Goal: Task Accomplishment & Management: Use online tool/utility

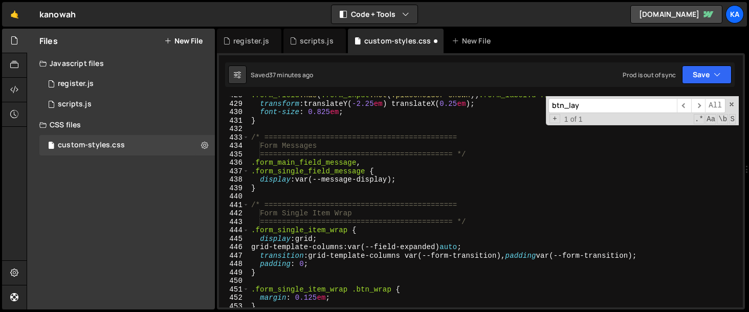
scroll to position [3630, 0]
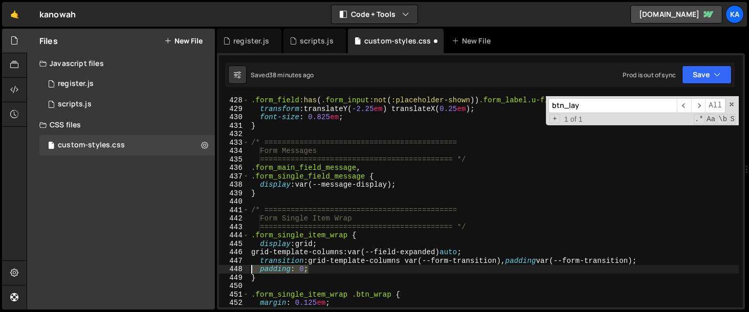
drag, startPoint x: 339, startPoint y: 269, endPoint x: 199, endPoint y: 269, distance: 140.7
click at [199, 269] on div "Files New File Javascript files 1 register.js 0 1 scripts.js 0 CSS files custom…" at bounding box center [388, 169] width 722 height 281
type textarea "padding: 0;"
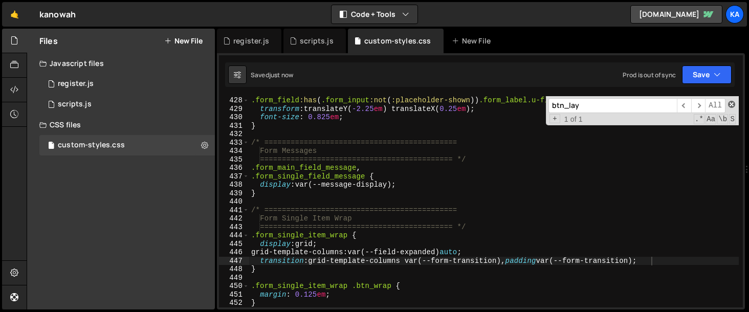
click at [731, 104] on span at bounding box center [731, 104] width 7 height 7
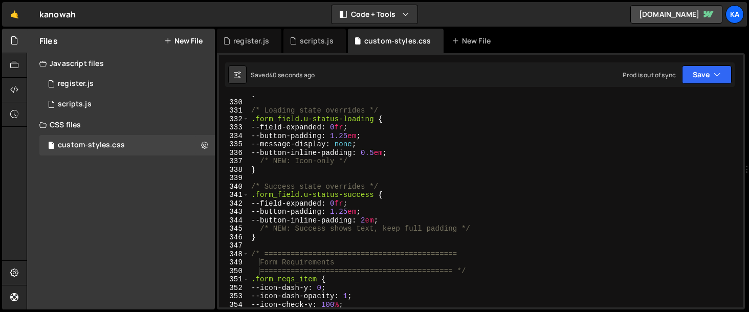
scroll to position [2786, 0]
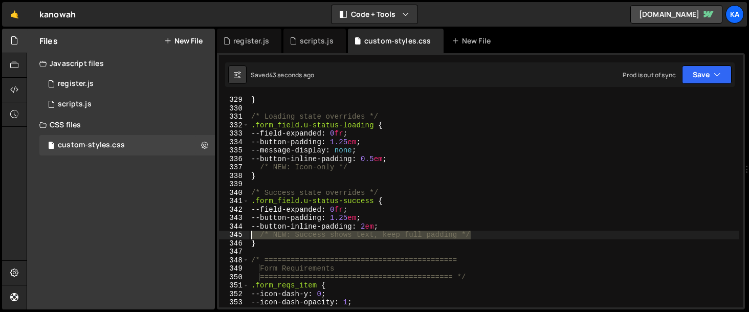
drag, startPoint x: 481, startPoint y: 236, endPoint x: 224, endPoint y: 232, distance: 256.9
click at [224, 232] on div "transition: grid-template-columns var(--form-transition), padding var(--form-tr…" at bounding box center [481, 201] width 524 height 211
type textarea "/* NEW: Success shows text, keep full padding */"
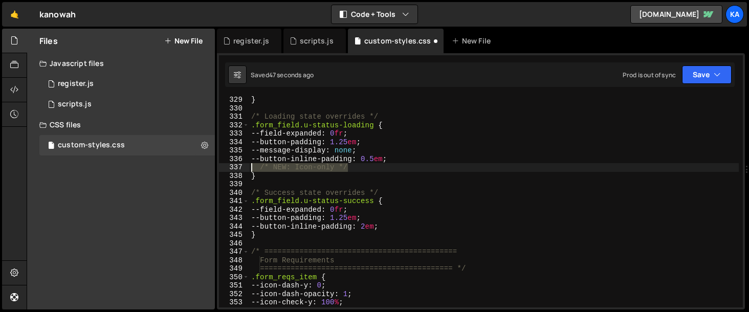
drag, startPoint x: 361, startPoint y: 167, endPoint x: 215, endPoint y: 169, distance: 145.3
click at [215, 169] on div "Files New File Javascript files 1 register.js 0 1 scripts.js 0 CSS files custom…" at bounding box center [388, 169] width 722 height 281
type textarea "/* NEW: Icon-only */"
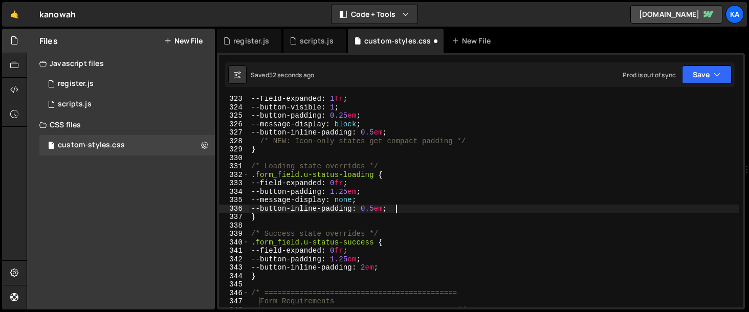
scroll to position [2723, 0]
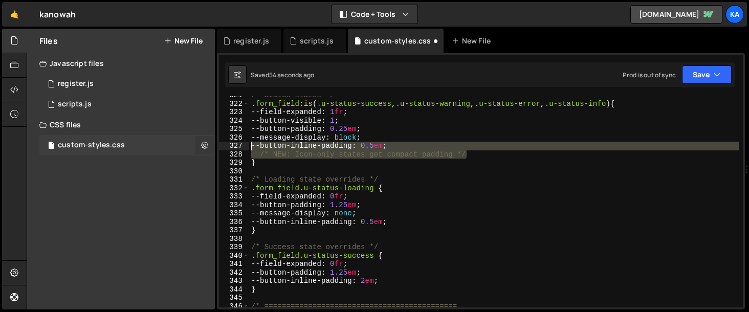
drag, startPoint x: 473, startPoint y: 153, endPoint x: 202, endPoint y: 150, distance: 271.2
click at [202, 150] on div "Files New File Javascript files 1 register.js 0 1 scripts.js 0 CSS files custom…" at bounding box center [388, 169] width 722 height 281
click at [430, 158] on div "/* Status states */ .form_field :is ( .u-status-success , .u-status-warning , .…" at bounding box center [494, 201] width 490 height 211
type textarea "/* NEW: Icon-only states get compact padding */"
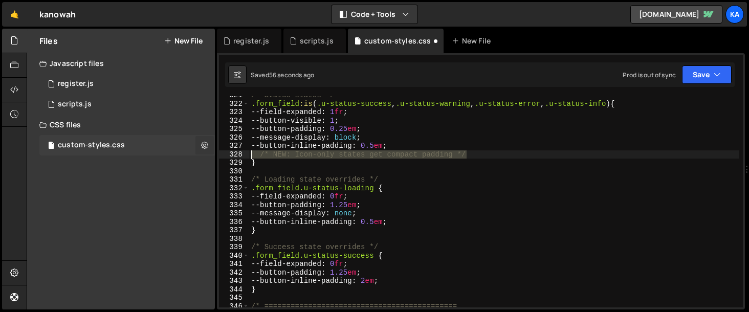
drag, startPoint x: 472, startPoint y: 154, endPoint x: 208, endPoint y: 153, distance: 264.5
click at [208, 153] on div "Files New File Javascript files 1 register.js 0 1 scripts.js 0 CSS files custom…" at bounding box center [388, 169] width 722 height 281
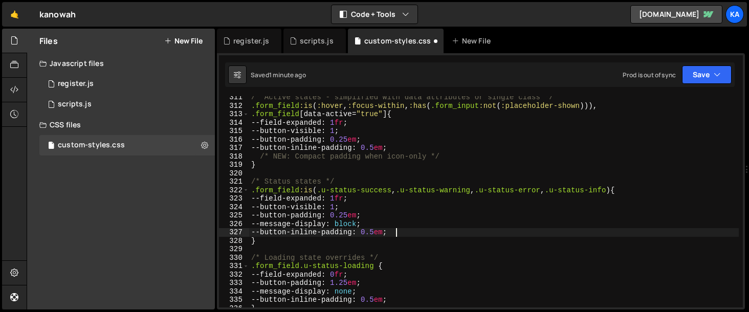
scroll to position [2627, 0]
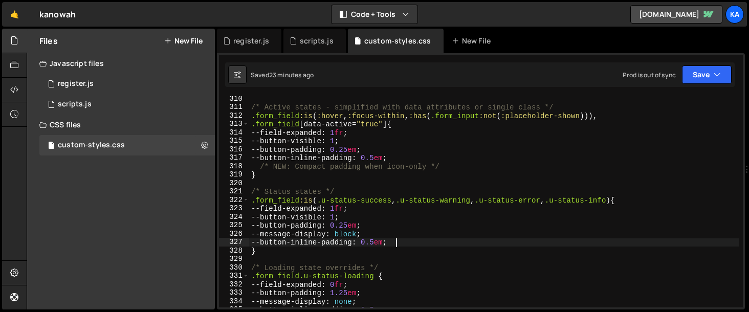
click at [515, 232] on div "/* Active states - simplified with data attributes or single class */ .form_fie…" at bounding box center [494, 209] width 490 height 228
type textarea "--message-display: block;"
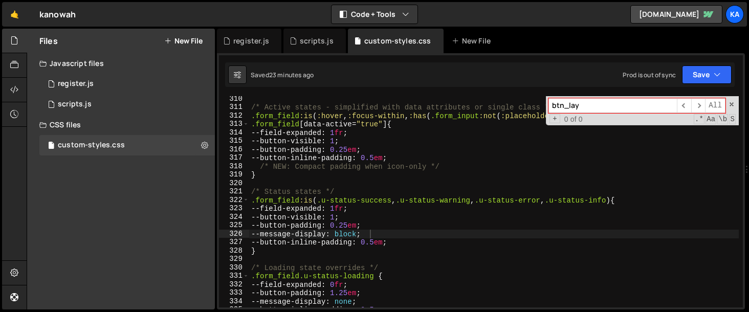
paste input ".btn_state.is--success"
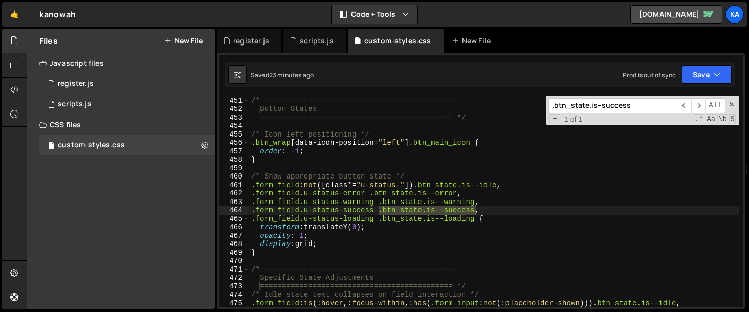
scroll to position [3824, 0]
type input ".btn_state.is--success"
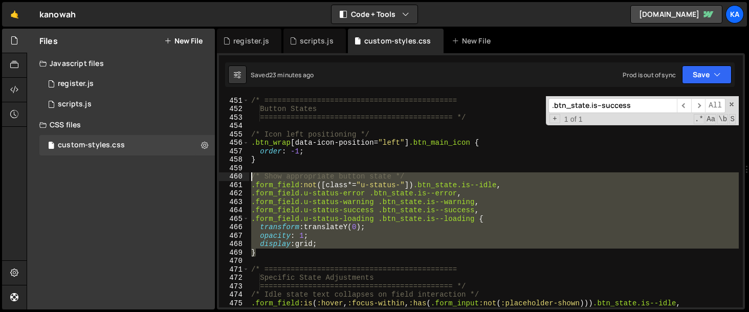
drag, startPoint x: 269, startPoint y: 256, endPoint x: 234, endPoint y: 179, distance: 84.9
click at [234, 179] on div "} 450 451 452 453 454 455 456 457 458 459 460 461 462 463 464 465 466 467 468 4…" at bounding box center [481, 201] width 524 height 211
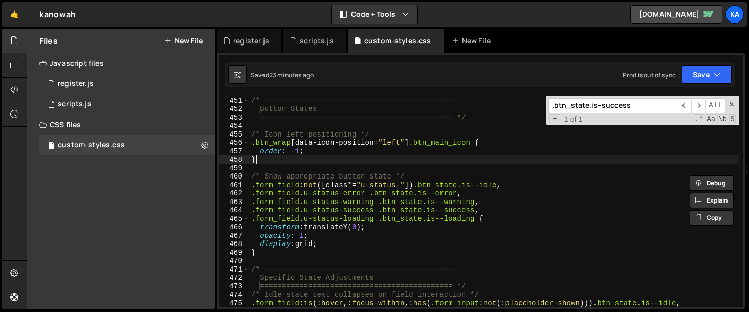
click at [349, 159] on div "/* ============================================ Button States =================…" at bounding box center [494, 202] width 490 height 228
click at [584, 219] on div "/* ============================================ Button States =================…" at bounding box center [494, 202] width 490 height 228
type textarea ".form_field.u-status-loading .btn_state.is--loading {"
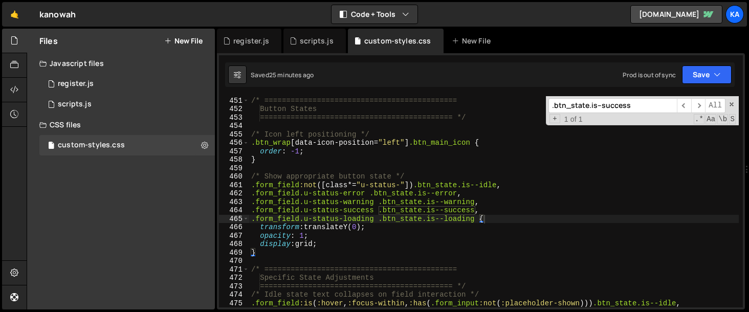
drag, startPoint x: 641, startPoint y: 107, endPoint x: 512, endPoint y: 107, distance: 128.9
click at [512, 107] on div "/* ============================================ Button States =================…" at bounding box center [494, 201] width 490 height 211
paste input "Specific State Adjustment"
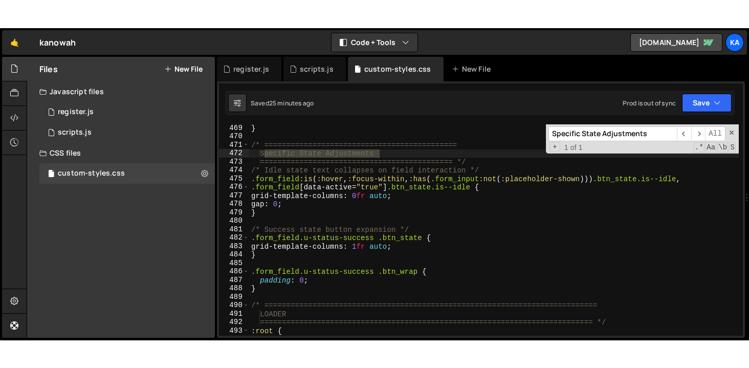
scroll to position [3977, 0]
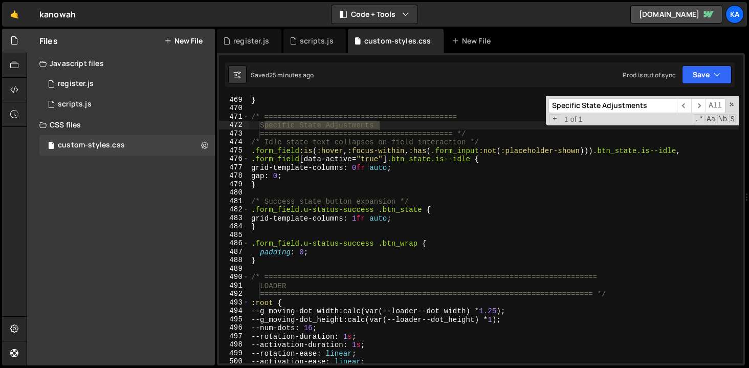
type input "Specific State Adjustments"
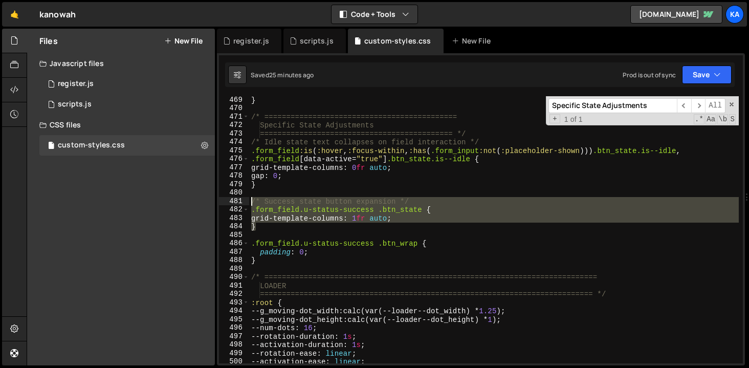
drag, startPoint x: 287, startPoint y: 230, endPoint x: 238, endPoint y: 200, distance: 57.5
click at [238, 200] on div "} 469 470 471 472 473 474 475 476 477 478 479 480 481 482 483 484 485 486 487 4…" at bounding box center [481, 229] width 524 height 267
type textarea "/* Success state button expansion */ .form_field.u-status-success .btn_state {"
click at [281, 231] on div "} /* ============================================ Specific State Adjustments ==…" at bounding box center [494, 238] width 490 height 284
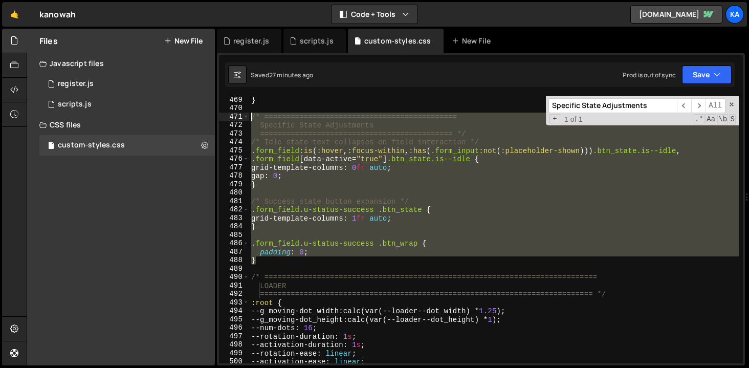
drag, startPoint x: 267, startPoint y: 261, endPoint x: 249, endPoint y: 115, distance: 146.9
click at [249, 115] on div "} /* ============================================ Specific State Adjustments ==…" at bounding box center [494, 238] width 490 height 284
type textarea "/* ============================================ Specific State Adjustments"
click at [409, 233] on div "} /* ============================================ Specific State Adjustments ==…" at bounding box center [494, 229] width 490 height 267
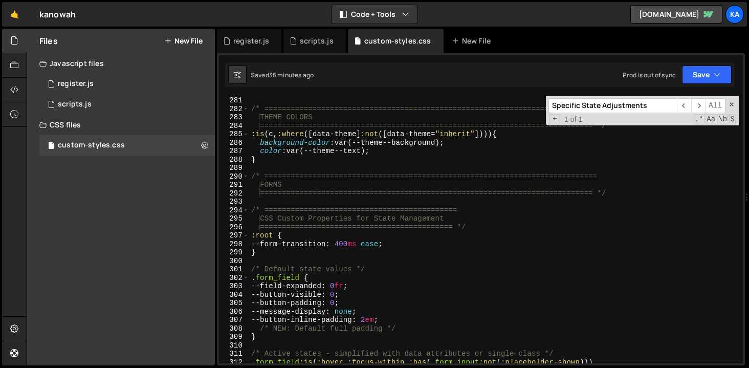
scroll to position [2386, 0]
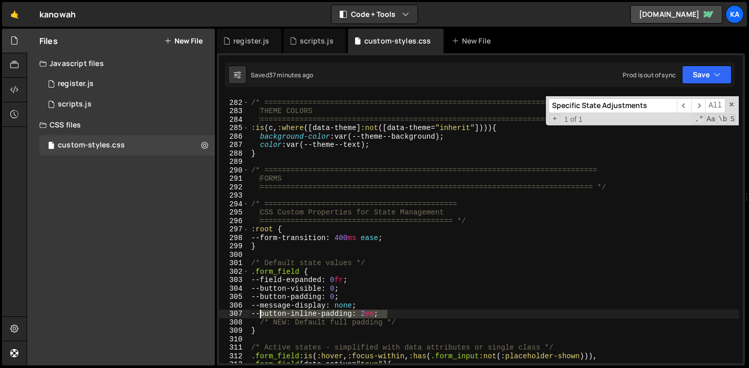
drag, startPoint x: 388, startPoint y: 315, endPoint x: 261, endPoint y: 317, distance: 127.4
click at [261, 312] on div "/* ============================================================================…" at bounding box center [494, 232] width 490 height 284
paste textarea "var(--_spacing---space--lg)"
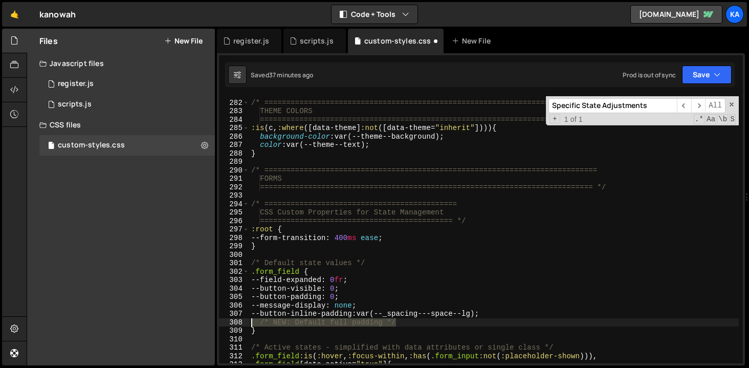
drag, startPoint x: 415, startPoint y: 321, endPoint x: 230, endPoint y: 323, distance: 185.2
click at [230, 312] on div "--button-inline-padding: var(--_spacing---space--lg); 281 282 283 284 285 286 2…" at bounding box center [481, 229] width 524 height 267
type textarea "/* NEW: Default full padding */"
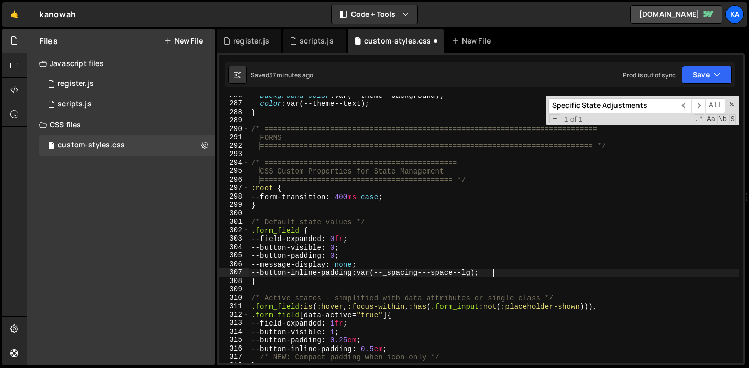
scroll to position [2443, 0]
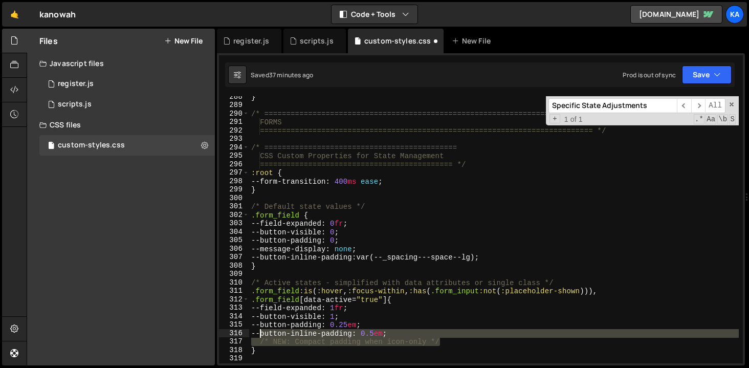
drag, startPoint x: 449, startPoint y: 344, endPoint x: 259, endPoint y: 334, distance: 190.6
click at [259, 312] on div "} /* ==========================================================================…" at bounding box center [494, 235] width 490 height 284
paste textarea "var(--_spacing---space--sm);"
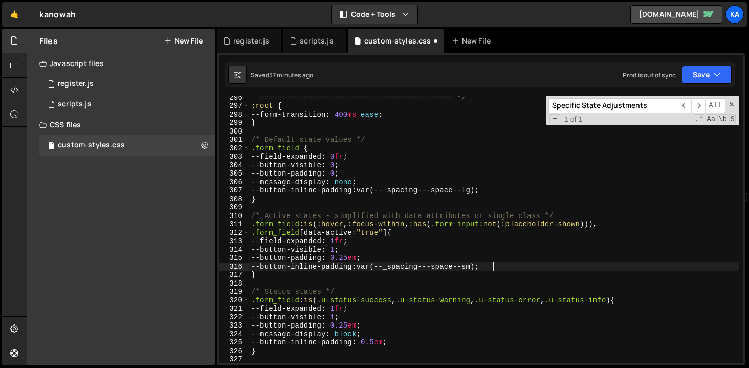
scroll to position [2513, 0]
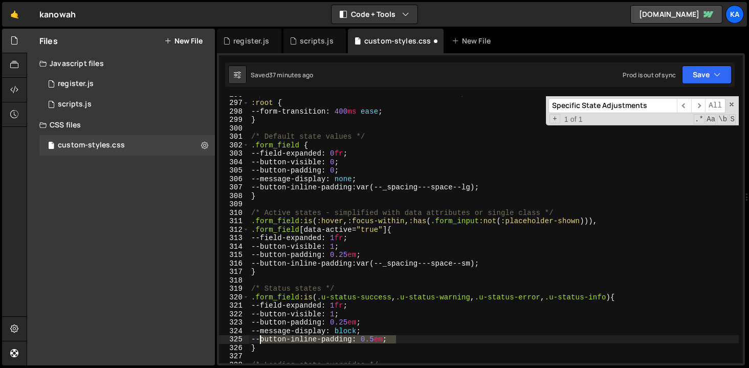
drag, startPoint x: 405, startPoint y: 339, endPoint x: 259, endPoint y: 339, distance: 145.8
click at [259, 312] on div "============================================ */ :root { --form-transition : 400…" at bounding box center [494, 232] width 490 height 284
paste textarea "var(--_spacing---space--sm)"
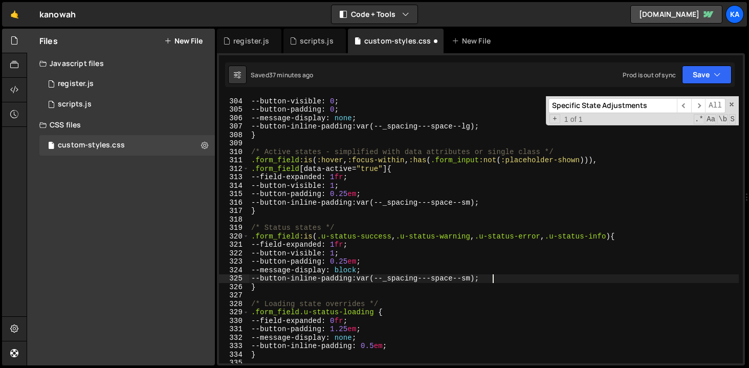
scroll to position [2586, 0]
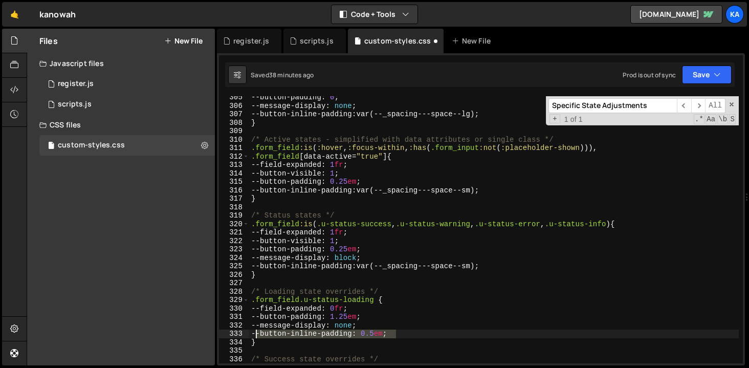
drag, startPoint x: 403, startPoint y: 333, endPoint x: 257, endPoint y: 332, distance: 145.8
click at [257, 312] on div "--button-padding : 0 ; --message-display : none ; --button-inline-padding : var…" at bounding box center [494, 235] width 490 height 284
click at [394, 312] on div "--button-padding : 0 ; --message-display : none ; --button-inline-padding : var…" at bounding box center [494, 235] width 490 height 284
drag, startPoint x: 400, startPoint y: 334, endPoint x: 259, endPoint y: 333, distance: 140.2
click at [259, 312] on div "--button-padding : 0 ; --message-display : none ; --button-inline-padding : var…" at bounding box center [494, 235] width 490 height 284
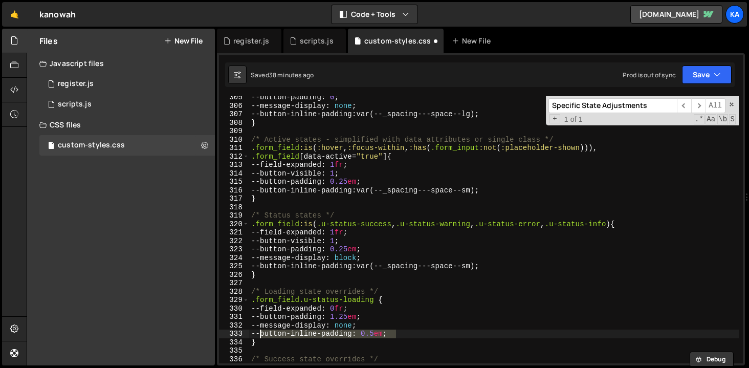
paste textarea "var(--_spacing---space--sm)"
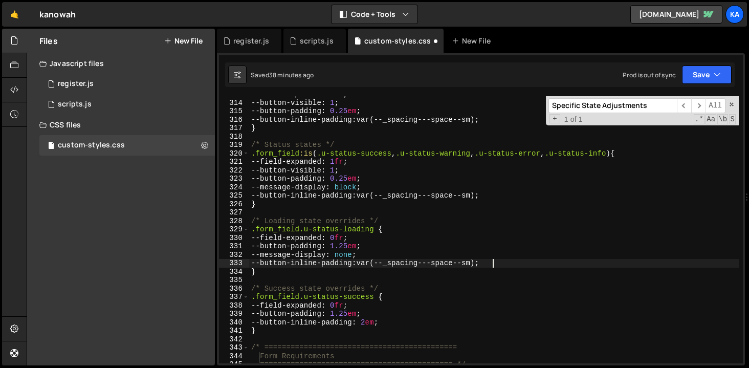
scroll to position [2657, 0]
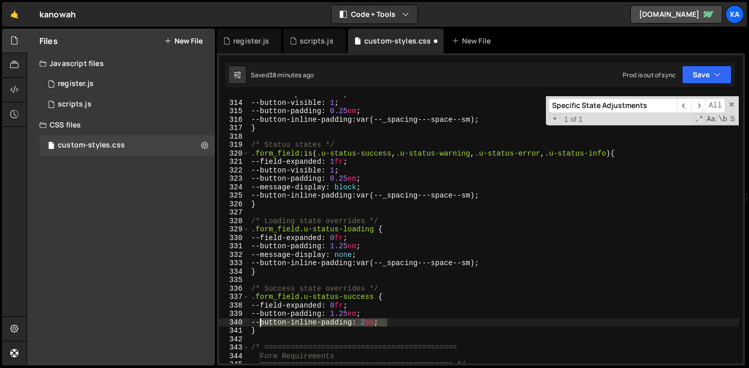
drag, startPoint x: 382, startPoint y: 321, endPoint x: 258, endPoint y: 323, distance: 123.8
click at [258, 312] on div "--field-expanded : 1 fr ; --button-visible : 1 ; --button-padding : 0.25 em ; -…" at bounding box center [494, 232] width 490 height 284
paste textarea "var(--_spacing---space--lg)"
type textarea "--button-inline-padding: var(--_spacing---space--lg);"
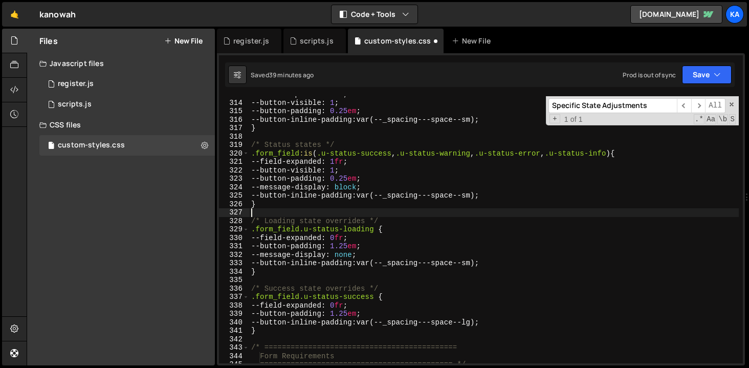
click at [399, 212] on div "--field-expanded : 1 fr ; --button-visible : 1 ; --button-padding : 0.25 em ; -…" at bounding box center [494, 232] width 490 height 284
click at [142, 265] on div "Files New File Javascript files 1 register.js 0 1 scripts.js 0 CSS files custom…" at bounding box center [121, 197] width 188 height 337
click at [138, 265] on div "Files New File Javascript files 1 register.js 0 1 scripts.js 0 CSS files custom…" at bounding box center [121, 197] width 188 height 337
click at [735, 104] on span at bounding box center [731, 104] width 7 height 7
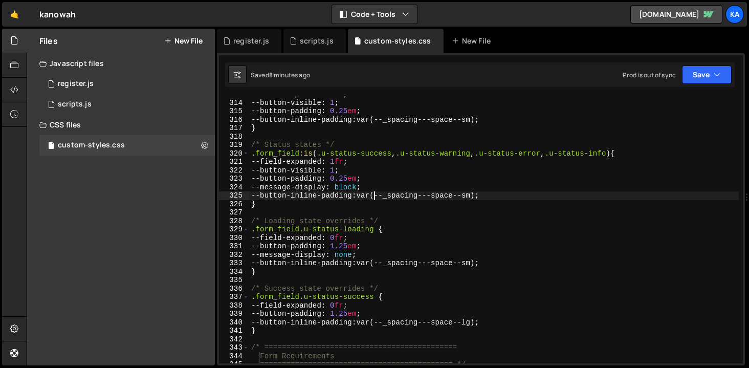
click at [372, 194] on div "--field-expanded : 1 fr ; --button-visible : 1 ; --button-padding : 0.25 em ; -…" at bounding box center [494, 232] width 490 height 284
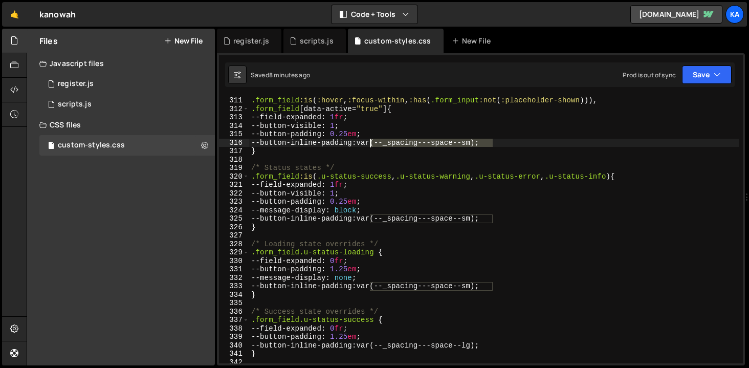
drag, startPoint x: 496, startPoint y: 140, endPoint x: 371, endPoint y: 141, distance: 124.8
click at [371, 141] on div ".form_field :is ( :hover , :focus-within , :has ( .form_input :not ( :placehold…" at bounding box center [494, 238] width 490 height 284
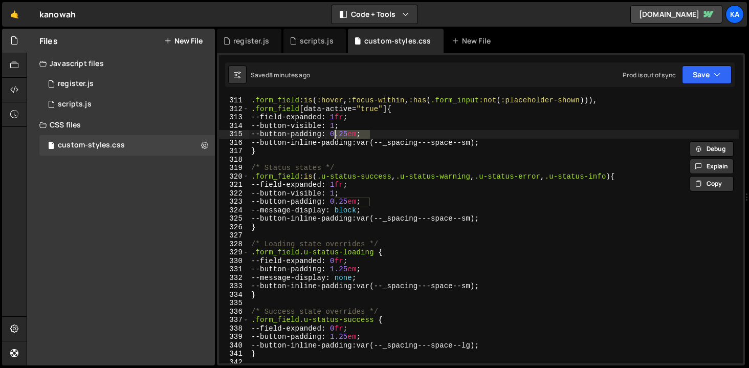
drag, startPoint x: 381, startPoint y: 135, endPoint x: 337, endPoint y: 137, distance: 44.6
click at [336, 137] on div ".form_field :is ( :hover , :focus-within , :has ( .form_input :not ( :placehold…" at bounding box center [494, 238] width 490 height 284
paste textarea "var(--_spacing---space--sm);"
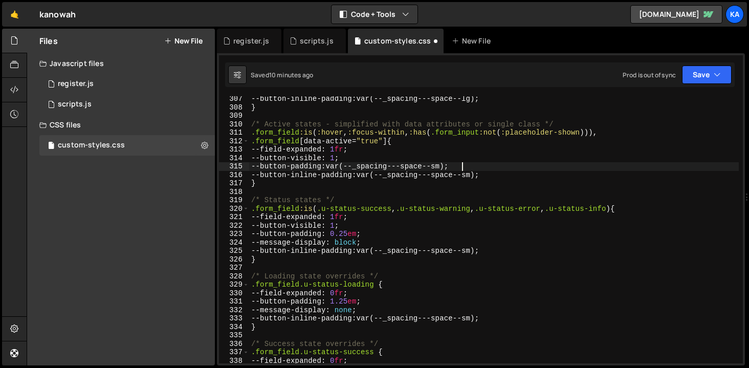
scroll to position [2600, 0]
click at [338, 169] on div "--button-inline-padding : var(--_spacing---space--lg) ; } /* Active states - si…" at bounding box center [494, 238] width 490 height 284
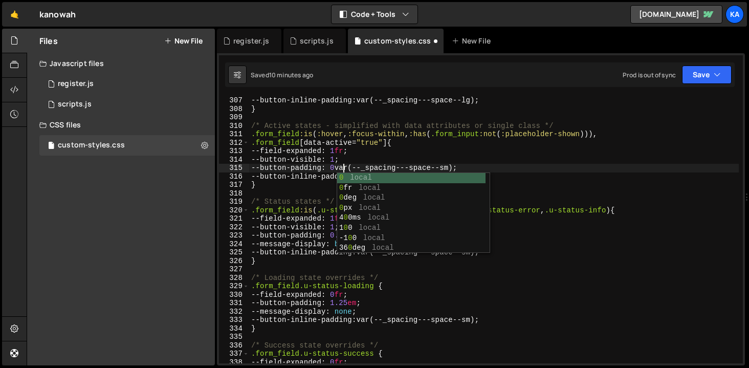
scroll to position [0, 6]
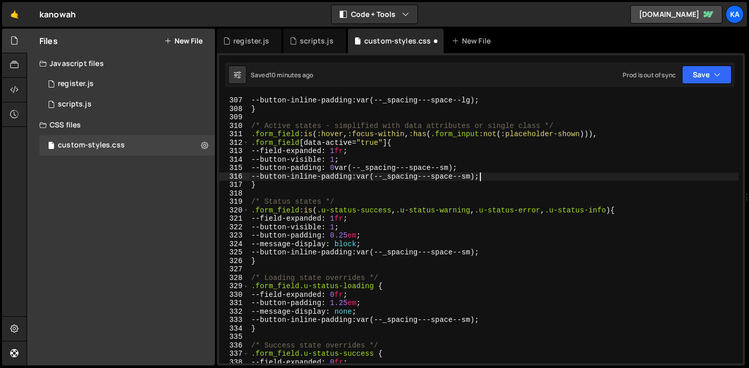
click at [479, 173] on div "--button-inline-padding : var(--_spacing---space--lg) ; } /* Active states - si…" at bounding box center [494, 238] width 490 height 284
click at [506, 177] on div "--button-inline-padding : var(--_spacing---space--lg) ; } /* Active states - si…" at bounding box center [494, 238] width 490 height 284
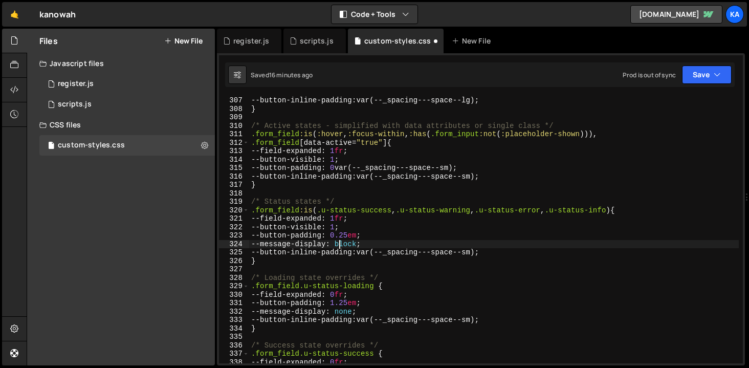
click at [339, 240] on div "--button-inline-padding : var(--_spacing---space--lg) ; } /* Active states - si…" at bounding box center [494, 238] width 490 height 284
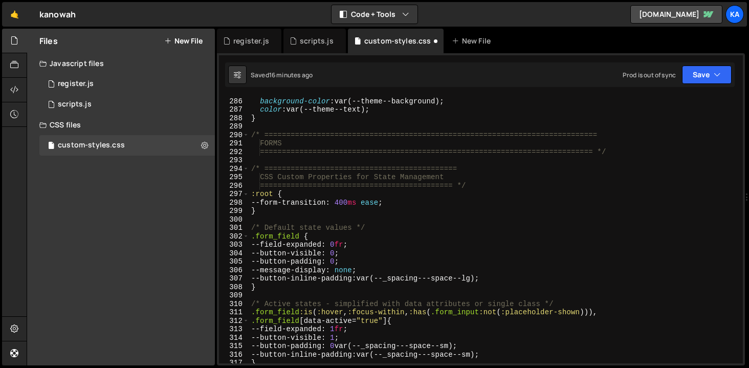
scroll to position [2422, 0]
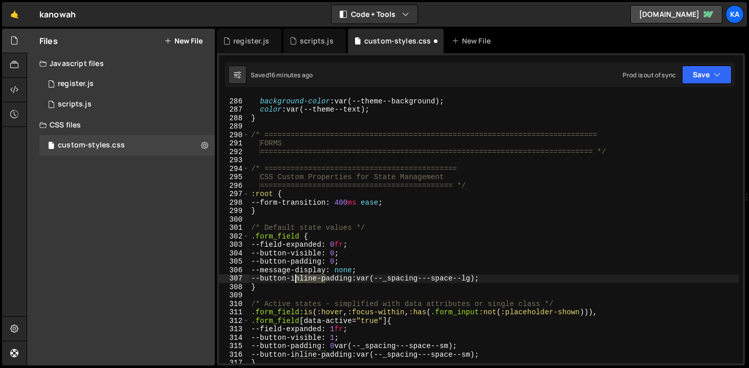
drag, startPoint x: 326, startPoint y: 280, endPoint x: 298, endPoint y: 281, distance: 28.7
click at [297, 281] on div ":is ( c , :where ([ data-theme ] :not ([ data-theme = " inherit " ]))) { backgr…" at bounding box center [494, 231] width 490 height 284
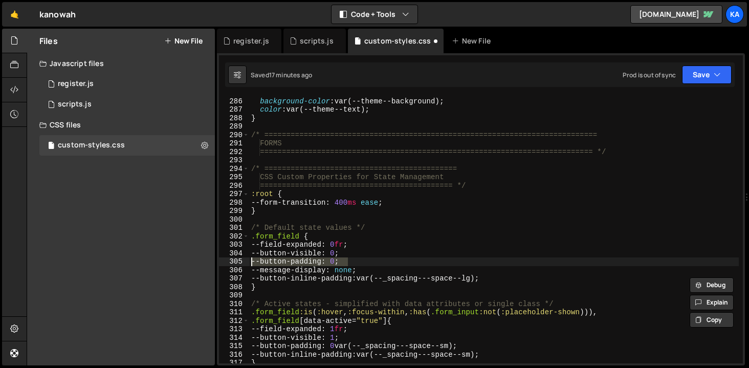
drag, startPoint x: 353, startPoint y: 261, endPoint x: 234, endPoint y: 263, distance: 119.2
click at [234, 263] on div "--button-inline-padding: var(--_spacing---space--lg); 285 286 287 288 289 290 2…" at bounding box center [481, 229] width 524 height 267
type textarea "--button-padding: 0;"
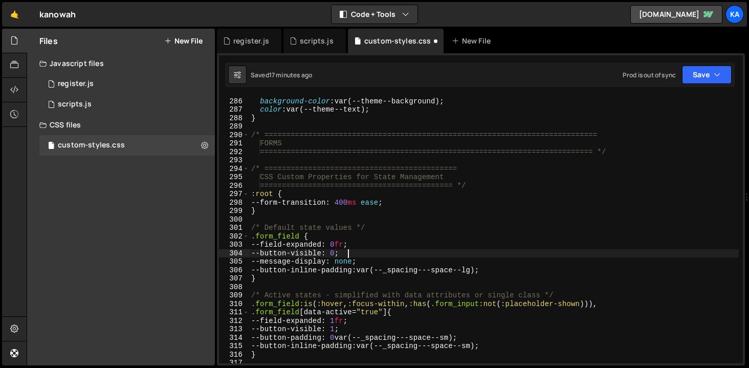
click at [310, 271] on div ":is ( c , :where ([ data-theme ] :not ([ data-theme = " inherit " ]))) { backgr…" at bounding box center [494, 231] width 490 height 284
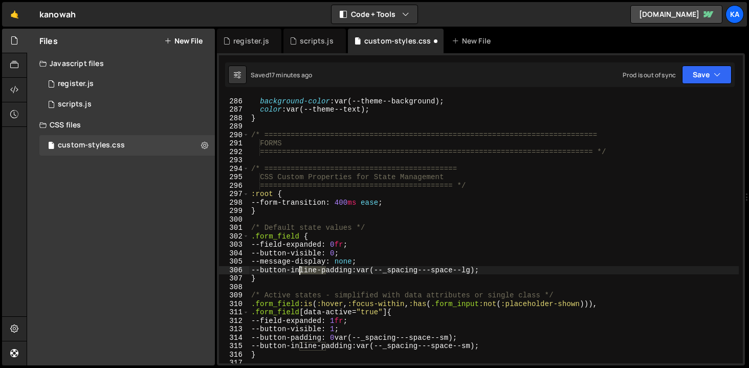
click at [310, 271] on div ":is ( c , :where ([ data-theme ] :not ([ data-theme = " inherit " ]))) { backgr…" at bounding box center [494, 231] width 490 height 284
click at [488, 270] on div ":is ( c , :where ([ data-theme ] :not ([ data-theme = " inherit " ]))) { backgr…" at bounding box center [494, 231] width 490 height 284
click at [448, 270] on div ":is ( c , :where ([ data-theme ] :not ([ data-theme = " inherit " ]))) { backgr…" at bounding box center [494, 231] width 490 height 284
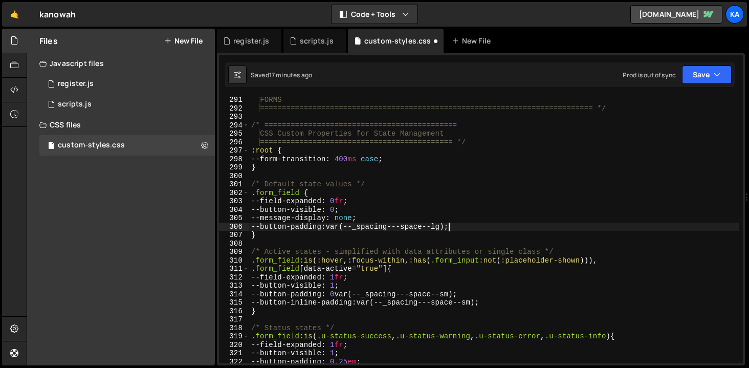
scroll to position [2467, 0]
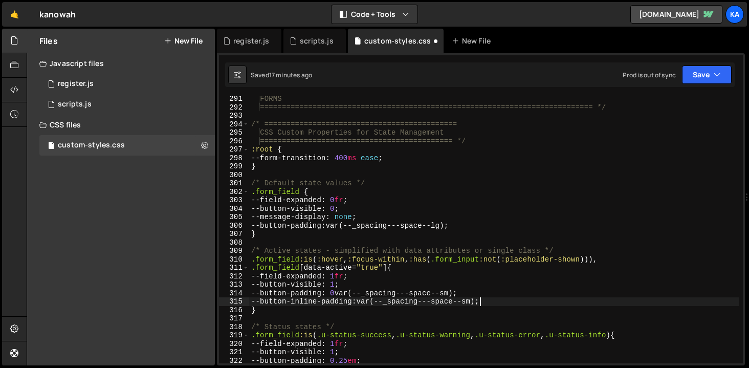
click at [480, 302] on div "FORMS =========================================================================…" at bounding box center [494, 237] width 490 height 284
type textarea "--button-inline-padding: var(--_spacing---space--sm);"
click at [480, 302] on div "FORMS =========================================================================…" at bounding box center [494, 237] width 490 height 284
click at [504, 300] on div "FORMS =========================================================================…" at bounding box center [494, 237] width 490 height 284
drag, startPoint x: 508, startPoint y: 300, endPoint x: 228, endPoint y: 302, distance: 279.9
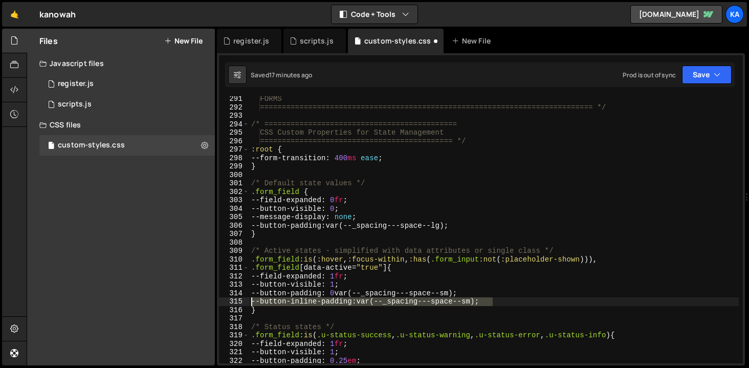
click at [228, 302] on div "--button-inline-padding: var(--_spacing---space--sm); 291 292 293 294 295 296 2…" at bounding box center [481, 229] width 524 height 267
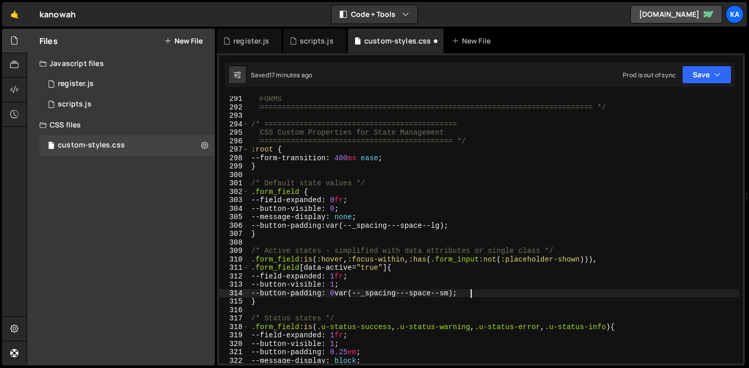
click at [346, 292] on div "FORMS =========================================================================…" at bounding box center [494, 237] width 490 height 284
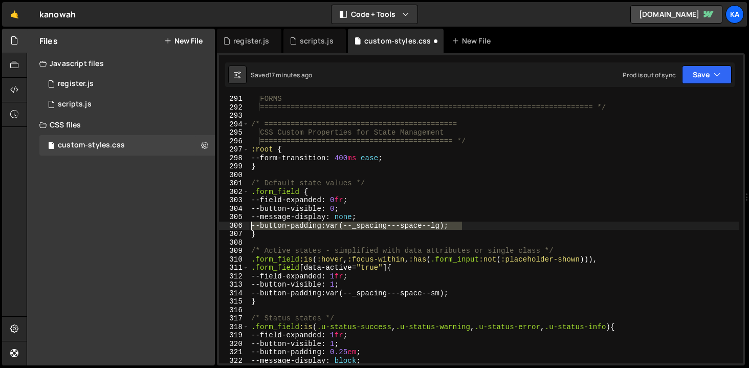
drag, startPoint x: 471, startPoint y: 225, endPoint x: 239, endPoint y: 227, distance: 231.3
click at [239, 227] on div "--button-padding: var(--_spacing---space--sm); 291 292 293 294 295 296 297 298 …" at bounding box center [481, 229] width 524 height 267
click at [340, 226] on div "FORMS =========================================================================…" at bounding box center [494, 229] width 490 height 267
click at [341, 226] on div "FORMS =========================================================================…" at bounding box center [494, 237] width 490 height 284
drag, startPoint x: 341, startPoint y: 226, endPoint x: 456, endPoint y: 226, distance: 115.1
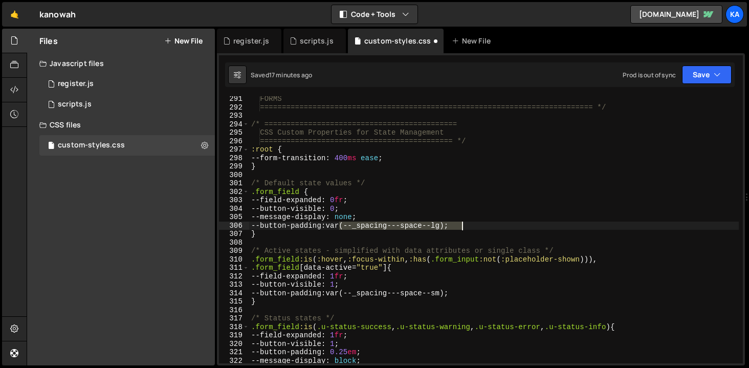
click at [456, 226] on div "FORMS =========================================================================…" at bounding box center [494, 237] width 490 height 284
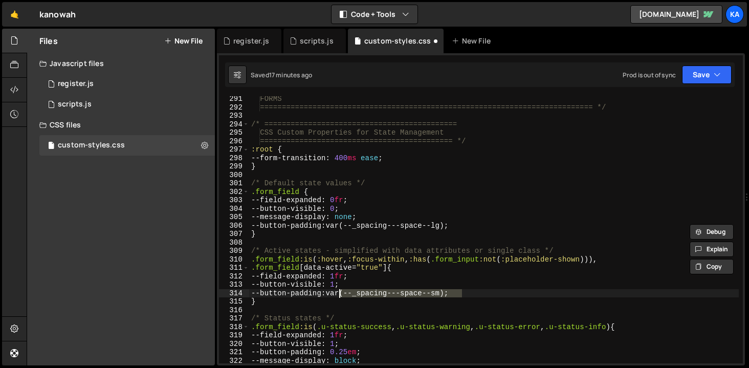
drag, startPoint x: 469, startPoint y: 292, endPoint x: 337, endPoint y: 293, distance: 131.5
click at [337, 293] on div "FORMS =========================================================================…" at bounding box center [494, 237] width 490 height 284
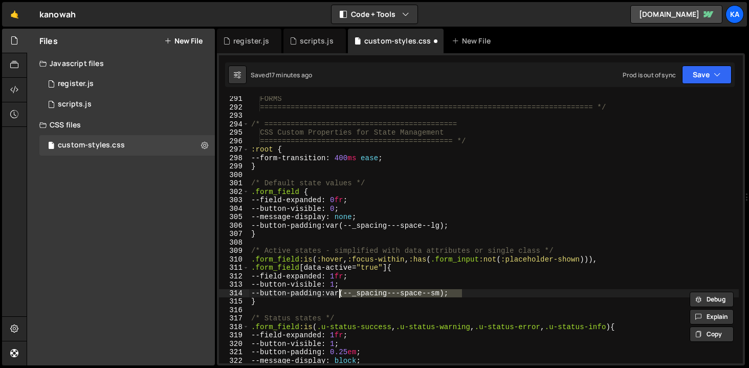
click at [471, 225] on div "FORMS =========================================================================…" at bounding box center [494, 237] width 490 height 284
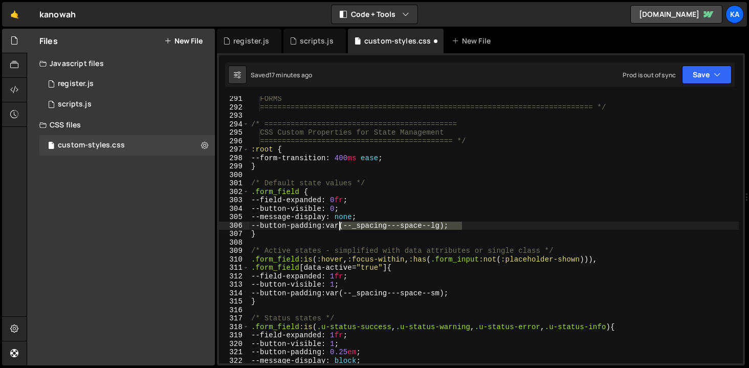
drag, startPoint x: 474, startPoint y: 225, endPoint x: 341, endPoint y: 228, distance: 132.6
click at [341, 228] on div "FORMS =========================================================================…" at bounding box center [494, 237] width 490 height 284
paste textarea "sm"
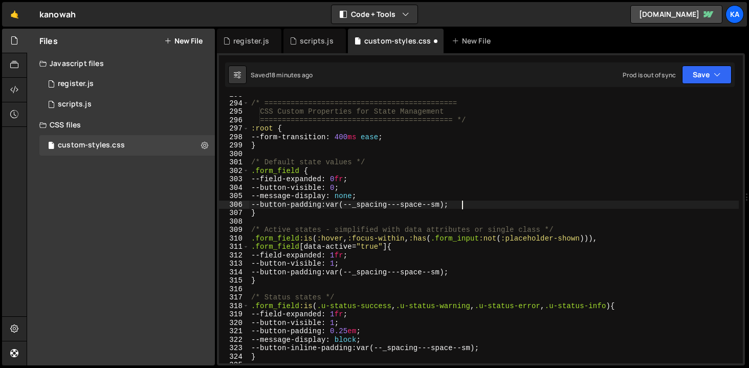
scroll to position [2510, 0]
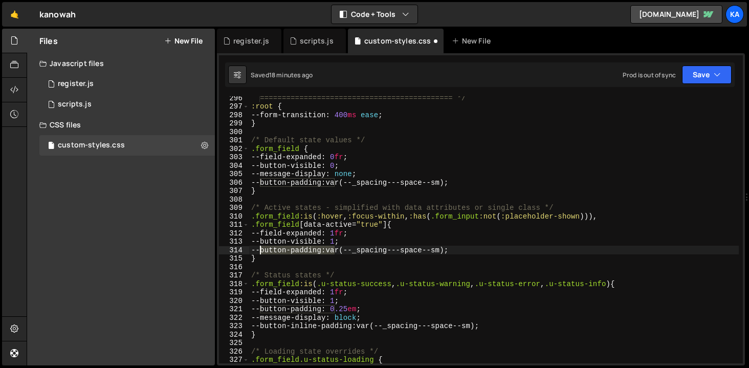
drag, startPoint x: 334, startPoint y: 251, endPoint x: 259, endPoint y: 249, distance: 75.2
click at [259, 249] on div "============================================ */ :root { --form-transition : 400…" at bounding box center [494, 236] width 490 height 284
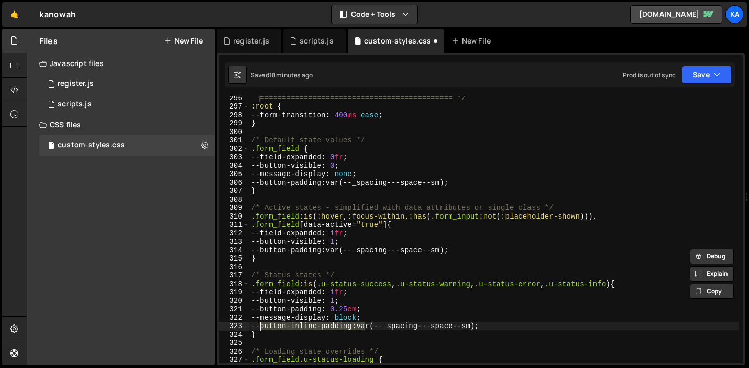
drag, startPoint x: 366, startPoint y: 327, endPoint x: 259, endPoint y: 327, distance: 106.4
click at [259, 312] on div "============================================ */ :root { --form-transition : 400…" at bounding box center [494, 236] width 490 height 284
paste textarea
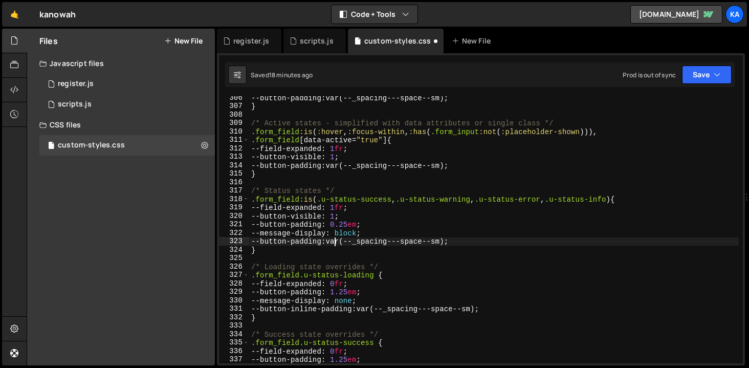
scroll to position [2595, 0]
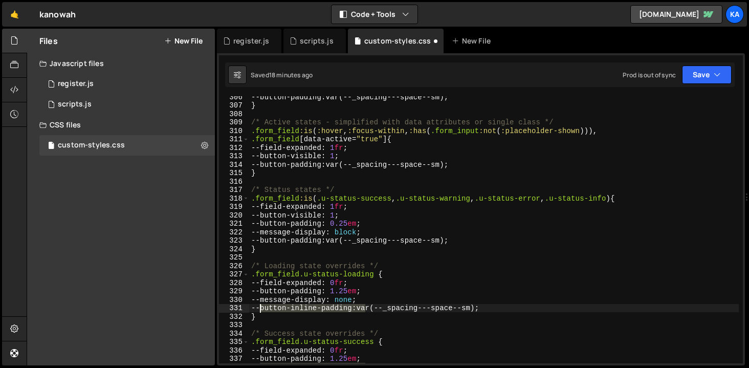
drag, startPoint x: 365, startPoint y: 310, endPoint x: 259, endPoint y: 310, distance: 105.9
click at [259, 310] on div "--button-padding : var(--_spacing---space--sm) ; } /* Active states - simplifie…" at bounding box center [494, 235] width 490 height 284
paste textarea
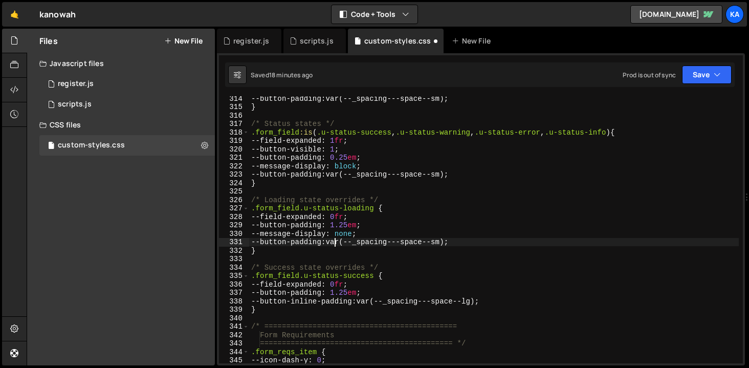
scroll to position [2661, 0]
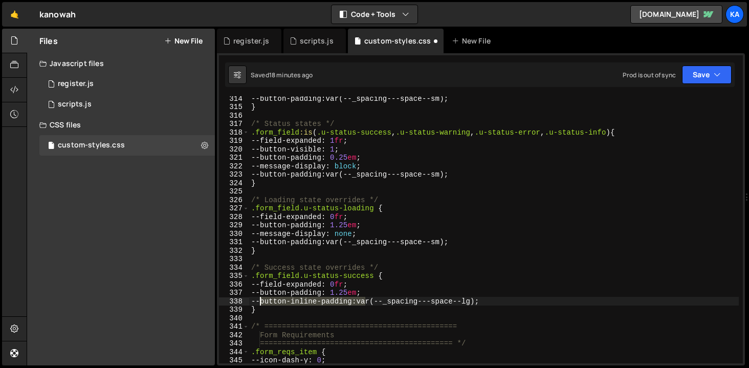
drag, startPoint x: 366, startPoint y: 303, endPoint x: 260, endPoint y: 305, distance: 105.4
click at [260, 305] on div "--button-padding : var(--_spacing---space--sm) ; } /* Status states */ .form_fi…" at bounding box center [494, 236] width 490 height 284
paste textarea
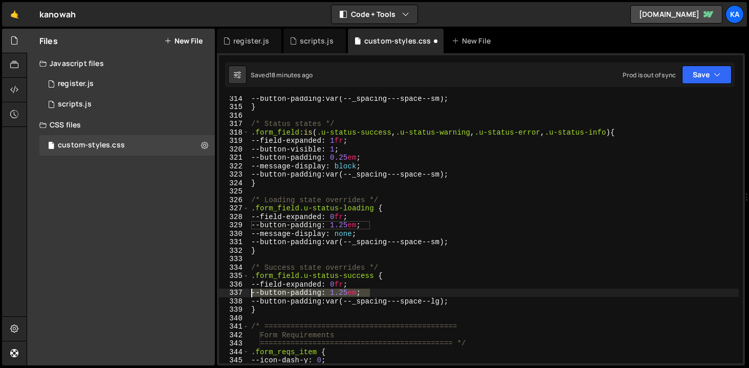
drag, startPoint x: 377, startPoint y: 293, endPoint x: 203, endPoint y: 293, distance: 174.5
click at [203, 293] on div "Files New File Javascript files 1 register.js 0 1 scripts.js 0 CSS files custom…" at bounding box center [388, 197] width 722 height 337
type textarea "--button-padding: 1.25em;"
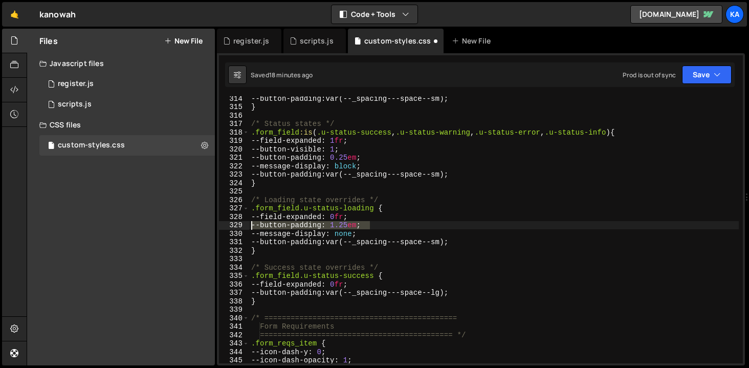
drag, startPoint x: 375, startPoint y: 224, endPoint x: 226, endPoint y: 224, distance: 149.4
click at [226, 224] on div "--field-expanded: 0fr; 314 315 316 317 318 319 320 321 322 323 324 325 326 327 …" at bounding box center [481, 229] width 524 height 267
type textarea "--button-padding: 1.25em;"
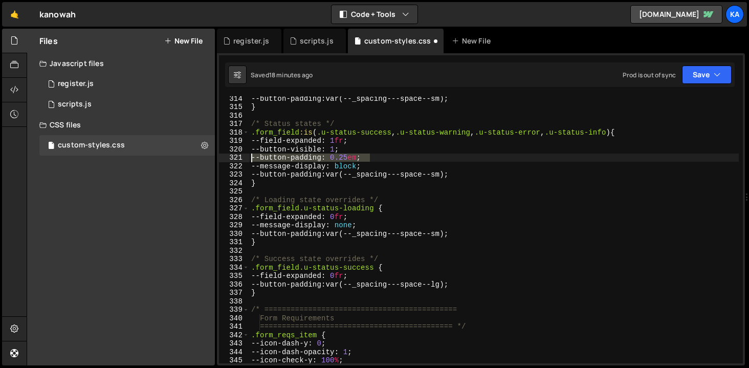
drag, startPoint x: 372, startPoint y: 156, endPoint x: 226, endPoint y: 158, distance: 146.4
click at [226, 158] on div "--field-expanded: 0fr; 314 315 316 317 318 319 320 321 322 323 324 325 326 327 …" at bounding box center [481, 229] width 524 height 267
type textarea "--button-padding: 0.25em;"
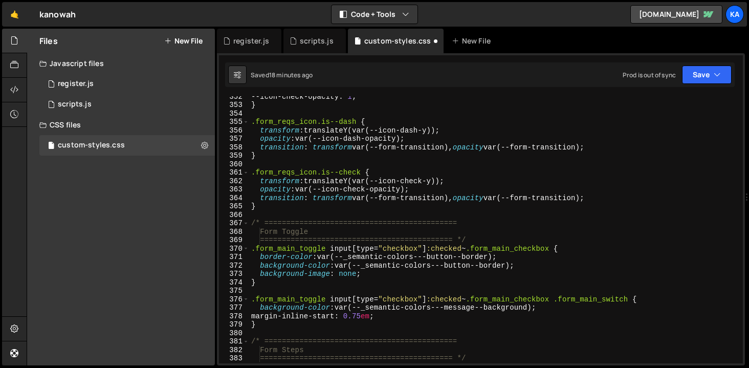
scroll to position [2955, 0]
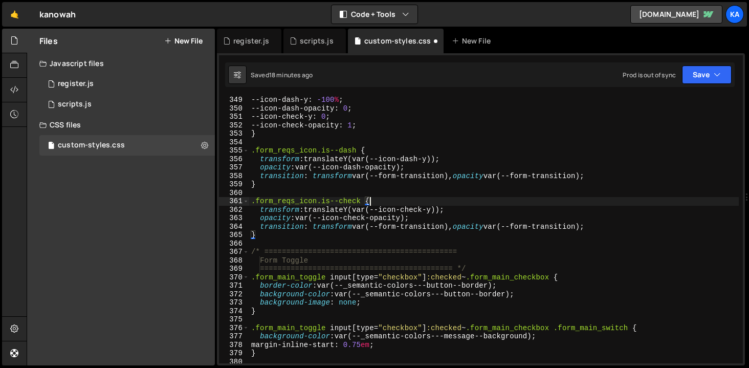
click at [452, 198] on div "--icon-dash-y : -100 % ; --icon-dash-opacity : 0 ; --icon-check-y : 0 ; --icon-…" at bounding box center [494, 238] width 490 height 284
type textarea ".form_reqs_icon.is--check {"
click at [409, 245] on div "--icon-dash-y : -100 % ; --icon-dash-opacity : 0 ; --icon-check-y : 0 ; --icon-…" at bounding box center [494, 238] width 490 height 284
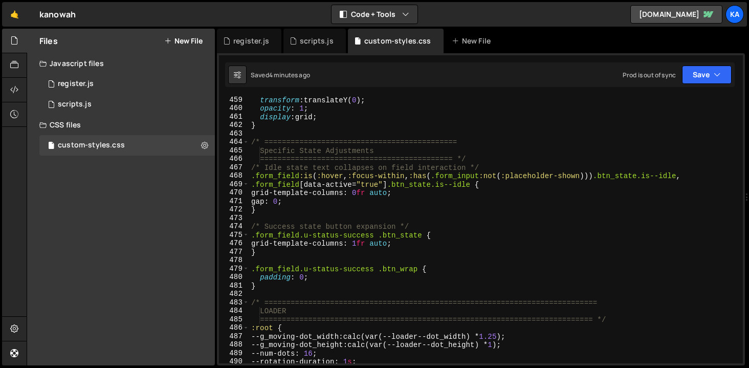
scroll to position [3892, 0]
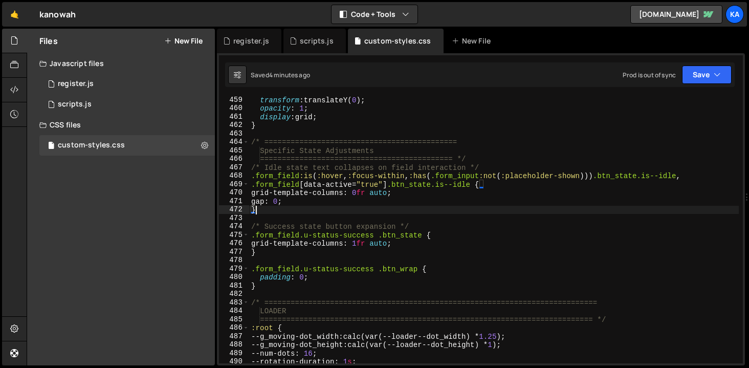
click at [322, 212] on div "transform : translateY( 0 ) ; opacity : 1 ; display : grid ; } /* =============…" at bounding box center [494, 238] width 490 height 284
type textarea "}"
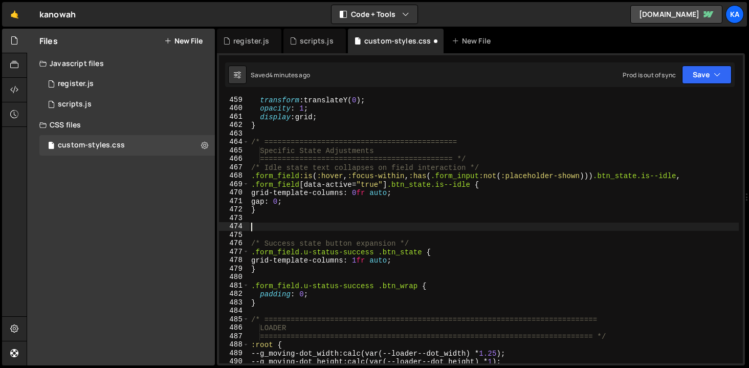
paste textarea "}"
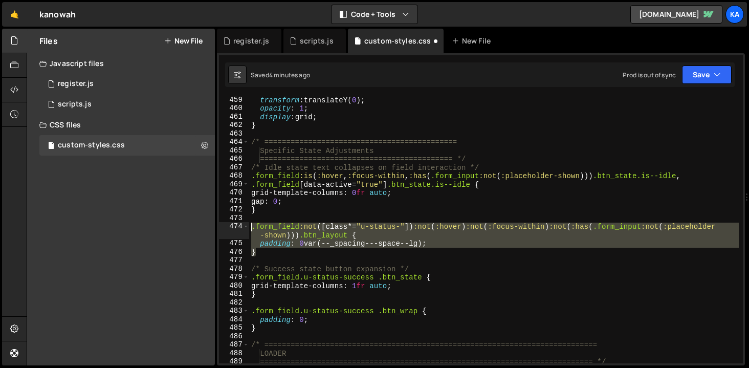
drag, startPoint x: 278, startPoint y: 253, endPoint x: 248, endPoint y: 231, distance: 37.7
click at [248, 231] on div "} 459 460 461 462 463 464 465 466 467 468 469 470 471 472 473 474 475 476 477 4…" at bounding box center [481, 229] width 524 height 267
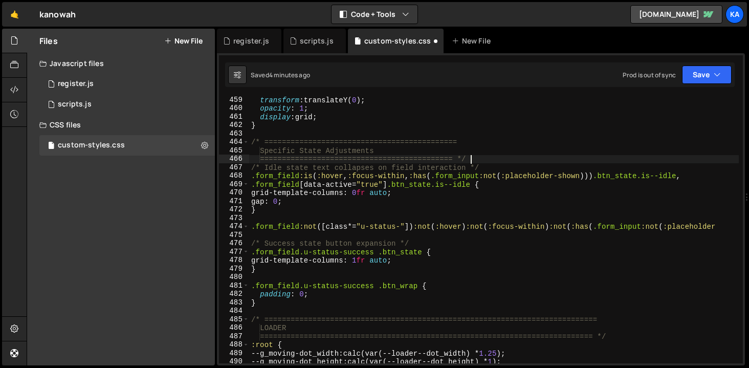
click at [474, 159] on div "transform : translateY( 0 ) ; opacity : 1 ; display : grid ; } /* =============…" at bounding box center [494, 238] width 490 height 284
type textarea "============================================ */"
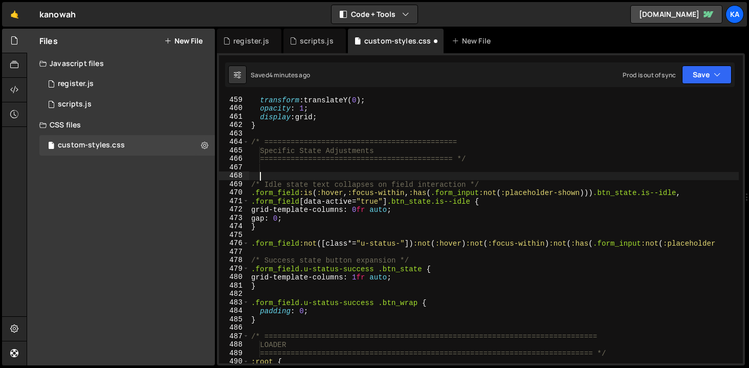
scroll to position [0, 0]
paste textarea "}"
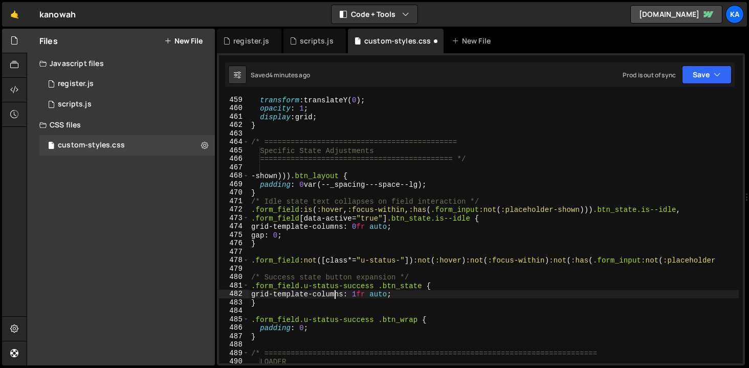
click at [337, 296] on div "transform : translateY( 0 ) ; opacity : 1 ; display : grid ; } /* =============…" at bounding box center [494, 238] width 490 height 284
type textarea "grid-template-columns: 1fr auto;"
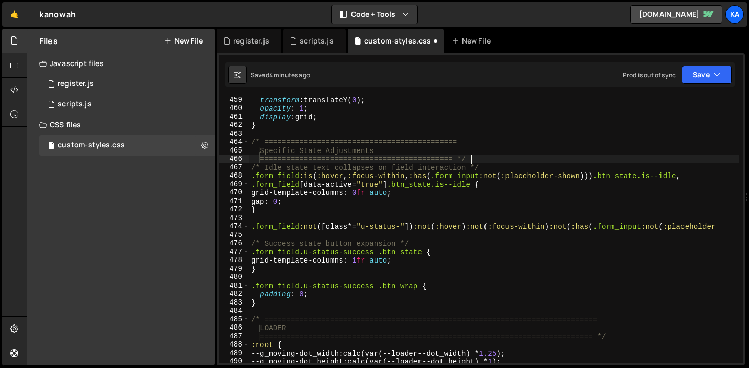
type textarea "padding: 0 var(--_spacing---space--lg); }"
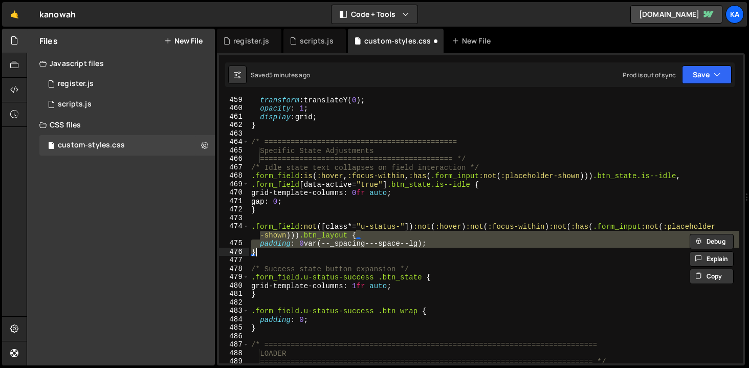
click at [277, 258] on div "transform : translateY( 0 ) ; opacity : 1 ; display : grid ; } /* =============…" at bounding box center [494, 238] width 490 height 284
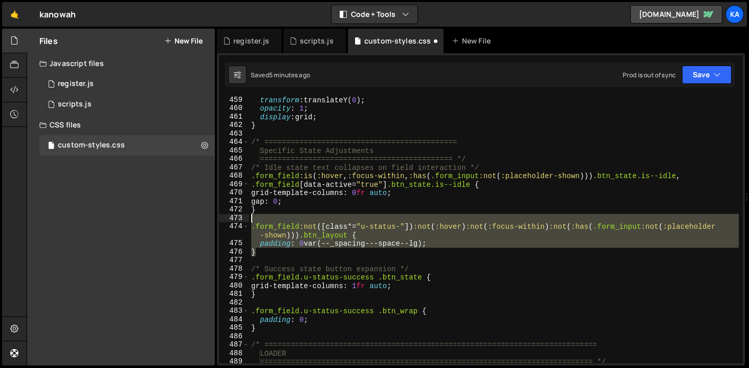
drag, startPoint x: 291, startPoint y: 255, endPoint x: 239, endPoint y: 217, distance: 64.2
click at [239, 217] on div "459 460 461 462 463 464 465 466 467 468 469 470 471 472 473 474 475 476 477 478…" at bounding box center [481, 229] width 524 height 267
type textarea ".form_field:not([class*="u-status-"]):not(:hover):not(:focus-within):not(:has(.…"
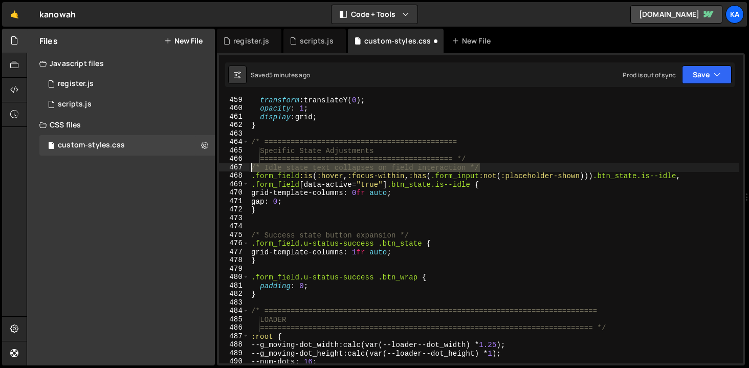
drag, startPoint x: 489, startPoint y: 167, endPoint x: 230, endPoint y: 165, distance: 258.4
click at [230, 165] on div "459 460 461 462 463 464 465 466 467 468 469 470 471 472 473 474 475 476 477 478…" at bounding box center [481, 229] width 524 height 267
type textarea "/* Idle state text collapses on field interaction */"
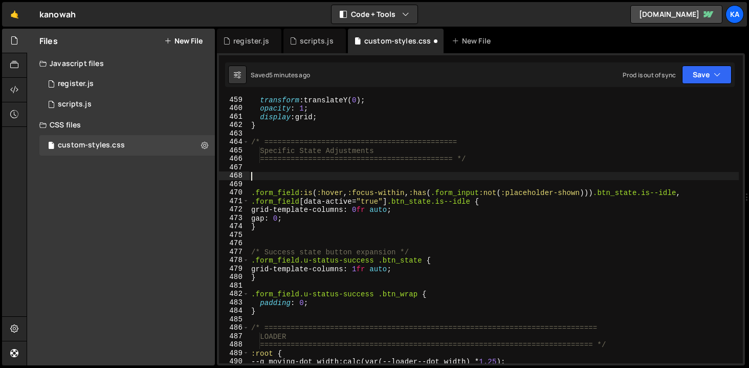
paste textarea "}"
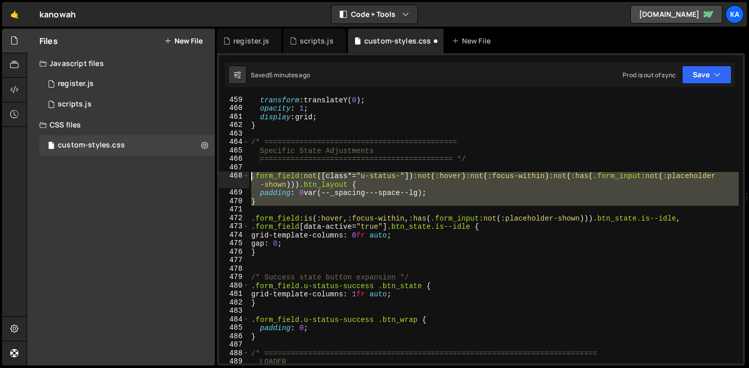
drag, startPoint x: 272, startPoint y: 212, endPoint x: 238, endPoint y: 177, distance: 49.2
click at [238, 177] on div "} 459 460 461 462 463 464 465 466 467 468 469 470 471 472 473 474 475 476 477 4…" at bounding box center [481, 229] width 524 height 267
paste textarea "/* Idle state text collapses on field interaction */"
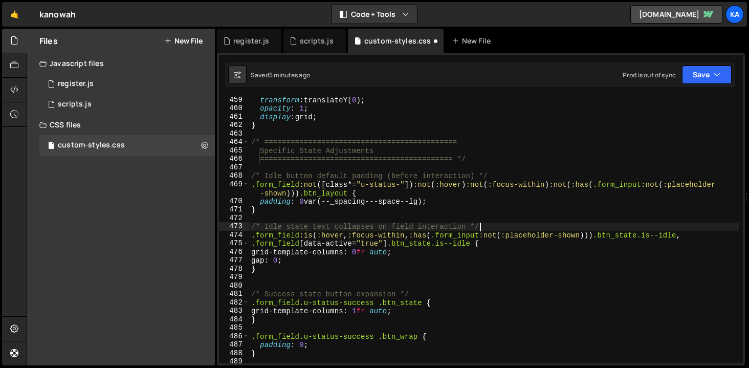
click at [294, 209] on div "transform : translateY( 0 ) ; opacity : 1 ; display : grid ; } /* =============…" at bounding box center [494, 238] width 490 height 284
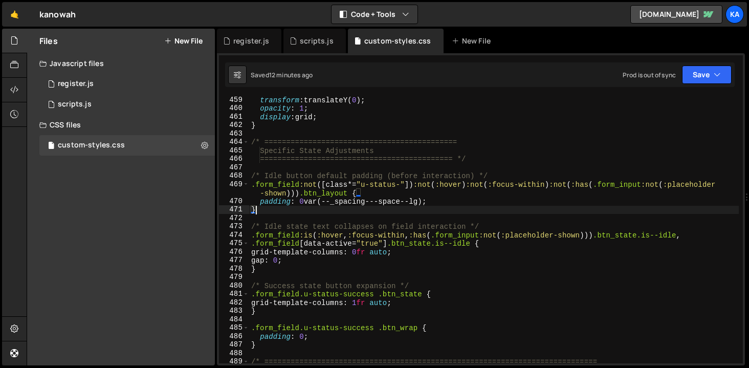
click at [471, 206] on div "transform : translateY( 0 ) ; opacity : 1 ; display : grid ; } /* =============…" at bounding box center [494, 238] width 490 height 284
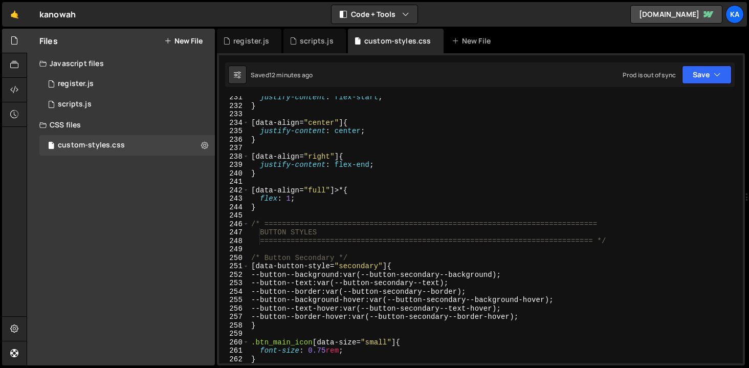
scroll to position [1961, 0]
click at [557, 130] on div "justify-content : flex-start ; } [ data-align = " center " ] { justify-content …" at bounding box center [494, 235] width 490 height 284
type textarea "justify-content: center;"
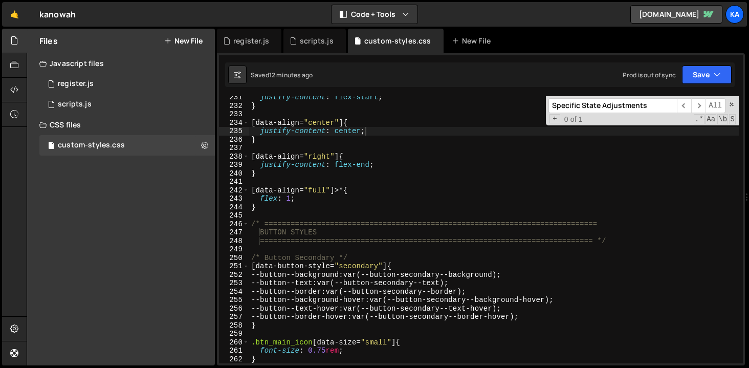
paste input ".form_field {"
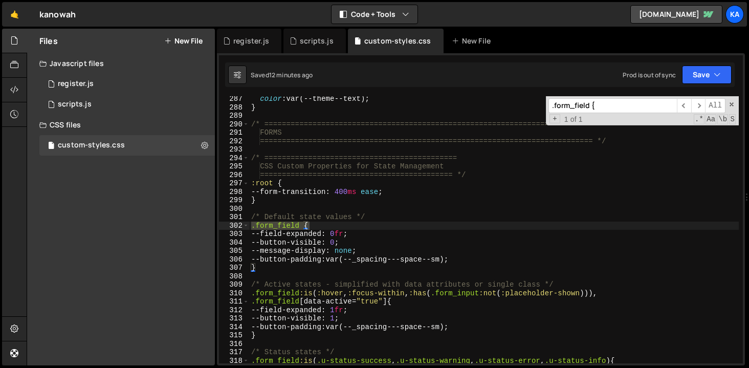
scroll to position [2433, 0]
type input ".form_field {"
type textarea "--button-padding: var(--_spacing---space--sm);"
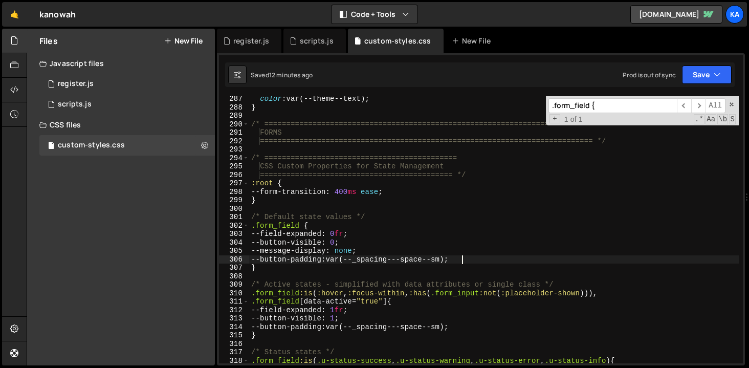
click at [485, 257] on div "color : var(--theme--text) ; } /* =============================================…" at bounding box center [494, 237] width 490 height 284
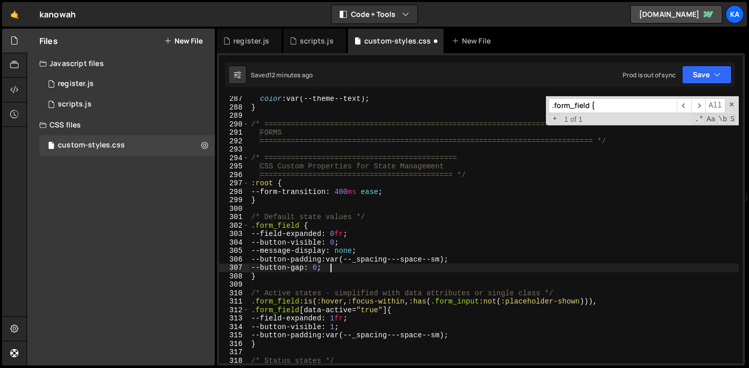
scroll to position [0, 5]
type textarea "--button-gap: 0;"
drag, startPoint x: 603, startPoint y: 105, endPoint x: 526, endPoint y: 105, distance: 77.3
click at [526, 105] on div "color : var(--theme--text) ; } /* =============================================…" at bounding box center [494, 229] width 490 height 267
paste input ".u-status-success"
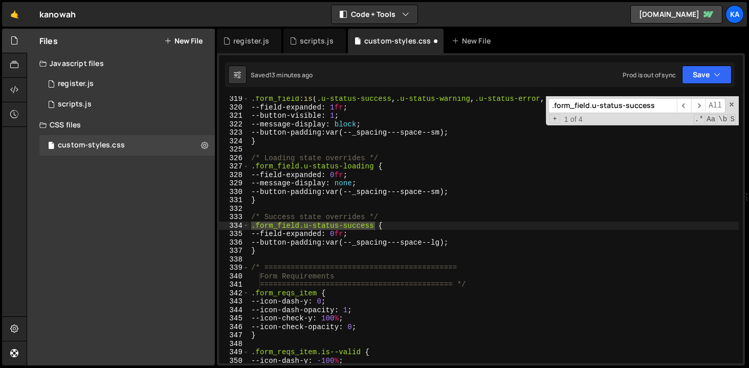
scroll to position [2703, 0]
type input ".form_field.u-status-success"
type textarea "--button-padding: var(--_spacing---space--lg);"
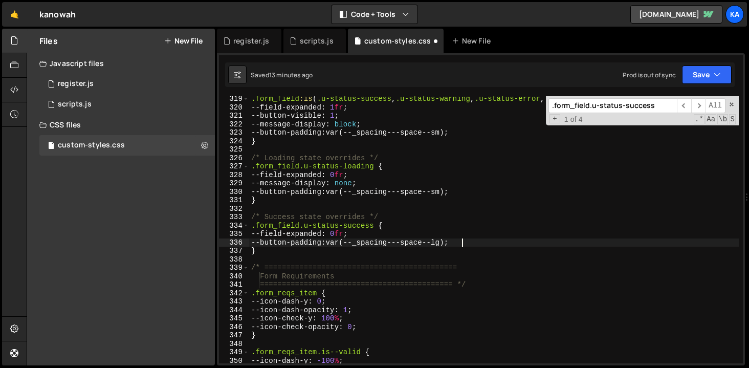
click at [480, 244] on div ".form_field :is ( .u-status-success , .u-status-warning , .u-status-error , .u-…" at bounding box center [494, 237] width 490 height 284
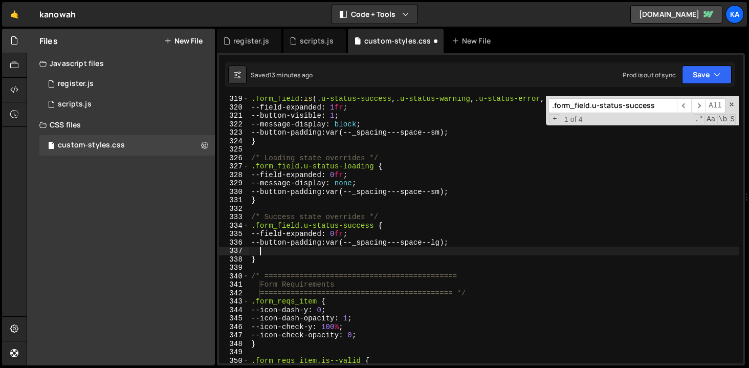
scroll to position [0, 0]
paste textarea "--button-gap: var(--_spacing---grid-gap--main);"
type textarea "--button-gap: var(--_spacing---grid-gap--main);"
drag, startPoint x: 658, startPoint y: 105, endPoint x: 458, endPoint y: 105, distance: 200.1
click at [458, 105] on div ".form_field :is ( .u-status-success , .u-status-warning , .u-status-error , .u-…" at bounding box center [494, 229] width 490 height 267
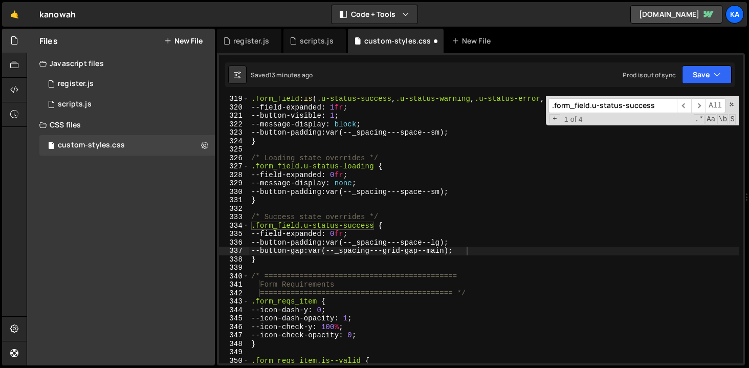
paste input ":not"
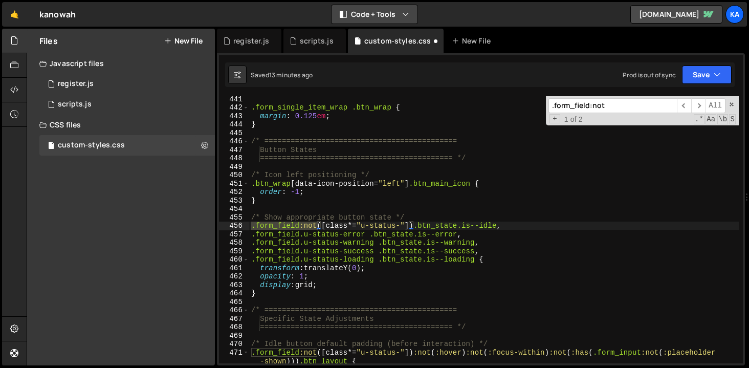
type input ".form_field:not"
type textarea "display: grid;"
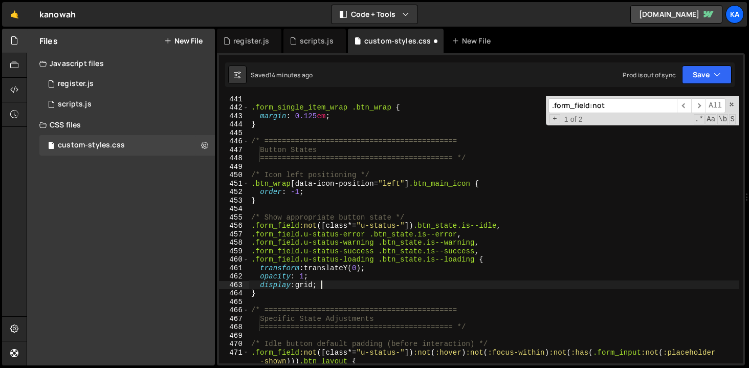
click at [386, 284] on div ".form_single_item_wrap .btn_wrap { margin : 0.125 em ; } /* ===================…" at bounding box center [494, 237] width 490 height 284
click at [605, 114] on div ".form_field:not ​ ​ All Replace All + 1 of 2 .* Aa \b S" at bounding box center [642, 110] width 193 height 29
drag, startPoint x: 614, startPoint y: 108, endPoint x: 475, endPoint y: 106, distance: 139.7
click at [475, 106] on div ".form_single_item_wrap .btn_wrap { margin : 0.125 em ; } /* ===================…" at bounding box center [494, 229] width 490 height 267
paste input "Specific State Adjustments"
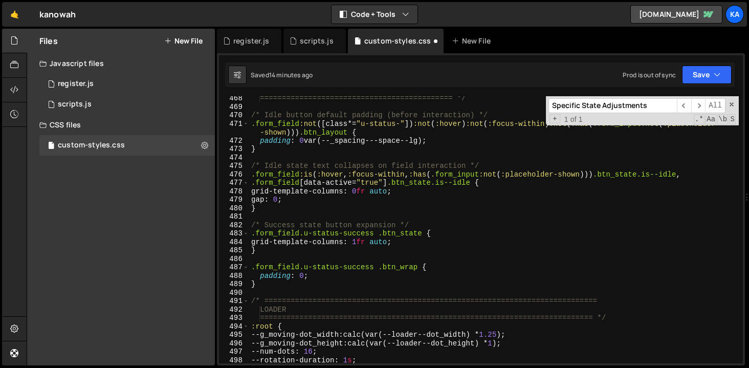
scroll to position [3970, 0]
type input "Specific State Adjustments"
type textarea "}"
click at [310, 149] on div "============================================ */ /* Idle button default padding …" at bounding box center [494, 236] width 490 height 284
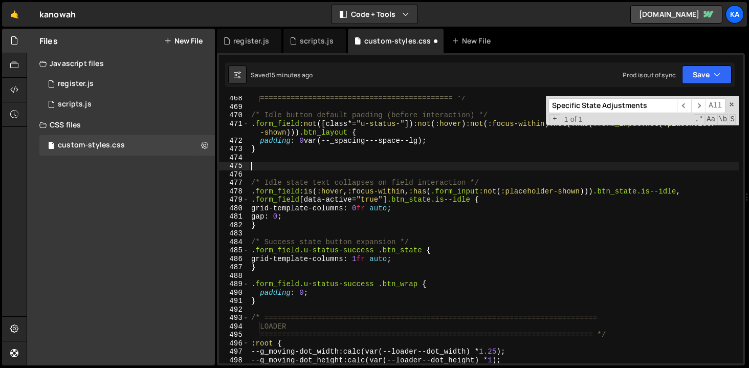
paste textarea "}"
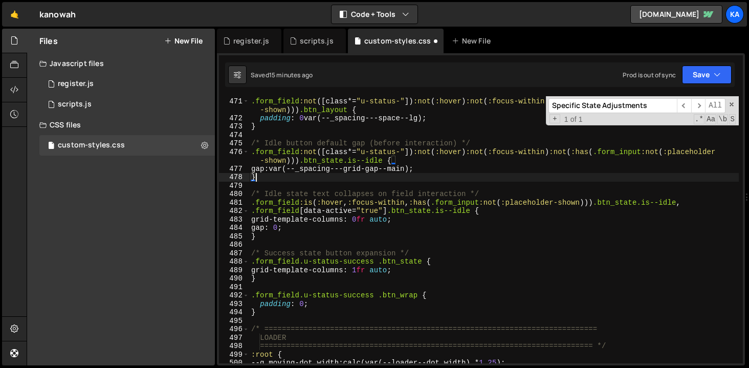
scroll to position [4003, 0]
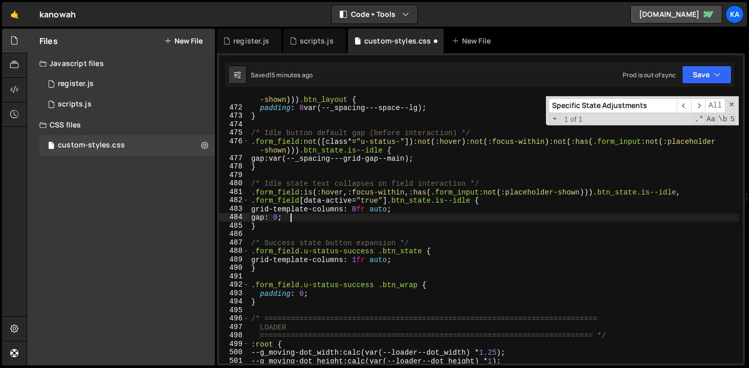
click at [298, 221] on div ".form_field :not ([ class *= " u-status- " ]) :not ( :hover ) :not ( :focus-wit…" at bounding box center [494, 232] width 490 height 293
type textarea "gap: 0;"
drag, startPoint x: 297, startPoint y: 215, endPoint x: 231, endPoint y: 215, distance: 65.5
click at [231, 215] on div "gap: 0; 471 472 473 474 475 476 477 478 479 480 481 482 483 484 485 486 487 488…" at bounding box center [481, 229] width 524 height 267
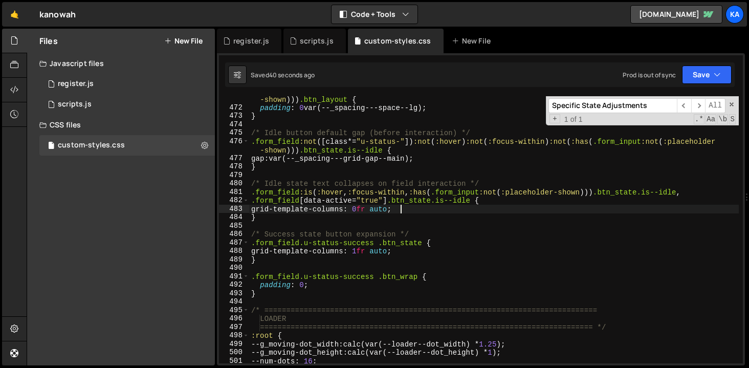
click at [523, 156] on div ".form_field :not ([ class *= " u-status- " ]) :not ( :hover ) :not ( :focus-wit…" at bounding box center [494, 232] width 490 height 293
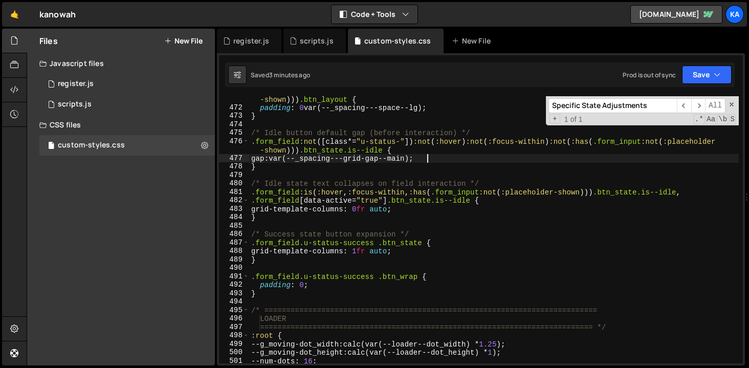
click at [411, 250] on div ".form_field :not ([ class *= " u-status- " ]) :not ( :hover ) :not ( :focus-wit…" at bounding box center [494, 232] width 490 height 293
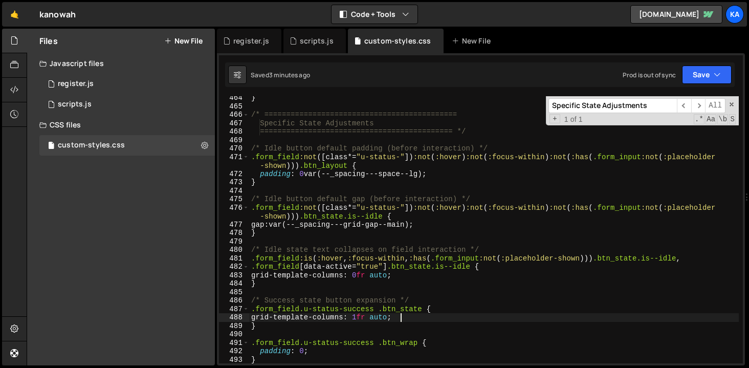
scroll to position [3918, 0]
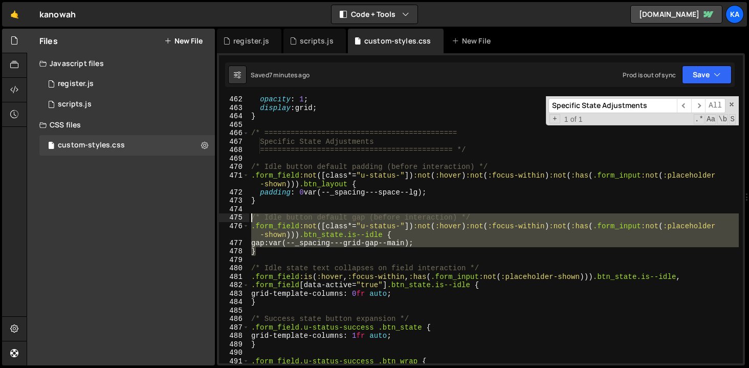
drag, startPoint x: 276, startPoint y: 250, endPoint x: 239, endPoint y: 216, distance: 50.4
click at [239, 216] on div "grid-template-columns: 1fr auto; 462 463 464 465 466 467 468 469 470 471 472 47…" at bounding box center [481, 229] width 524 height 267
type textarea "/* Idle button default gap (before interaction) */ .form_field:not([class*="u-s…"
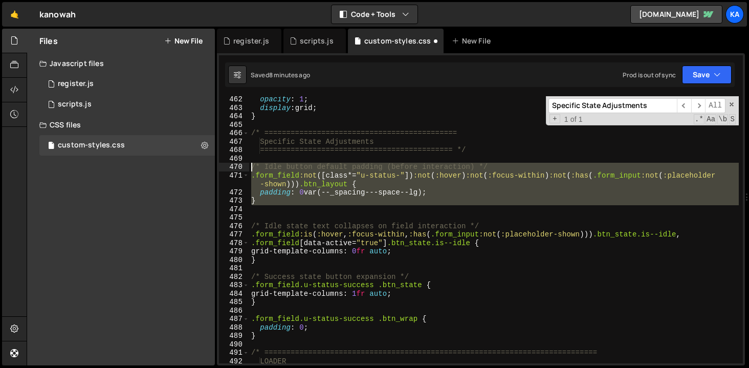
drag, startPoint x: 271, startPoint y: 205, endPoint x: 232, endPoint y: 168, distance: 53.9
click at [232, 168] on div "462 463 464 465 466 467 468 469 470 471 472 473 474 475 476 477 478 479 480 481…" at bounding box center [481, 229] width 524 height 267
type textarea "/* Idle button default padding (before interaction) */ .form_field:not([class*=…"
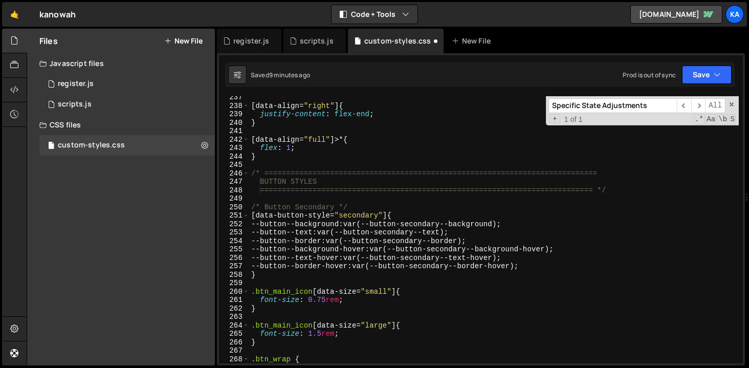
scroll to position [2016, 0]
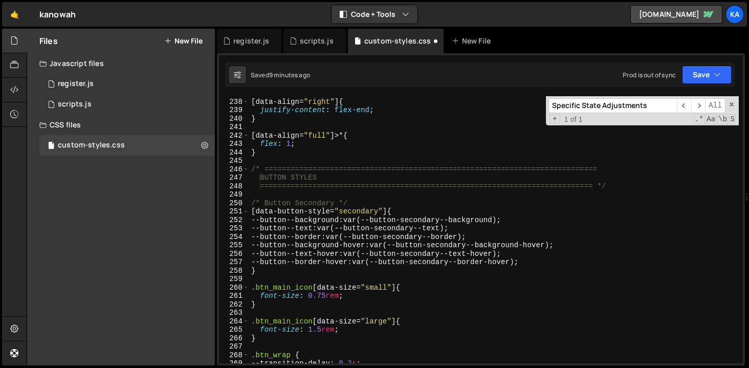
drag, startPoint x: 651, startPoint y: 106, endPoint x: 460, endPoint y: 103, distance: 190.9
click at [460, 103] on div "[ data-align = " right " ] { justify-content : flex-end ; } [ data-align = " fu…" at bounding box center [494, 229] width 490 height 267
paste input "form_field"
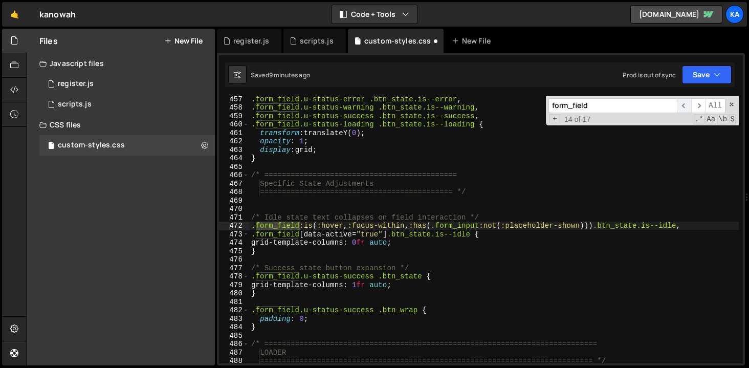
type input "form_field"
click at [686, 107] on span "​" at bounding box center [684, 105] width 14 height 15
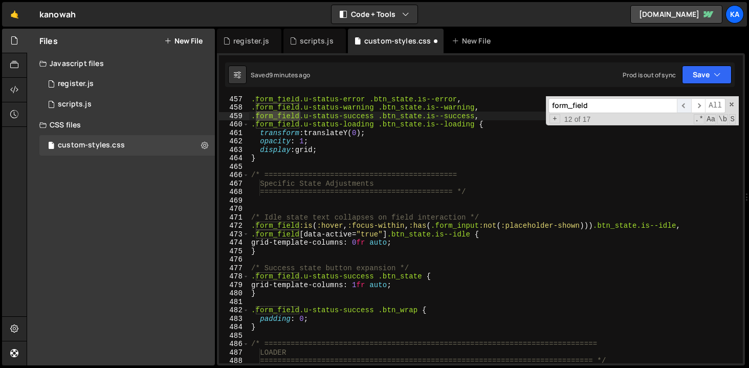
click at [686, 107] on span "​" at bounding box center [684, 105] width 14 height 15
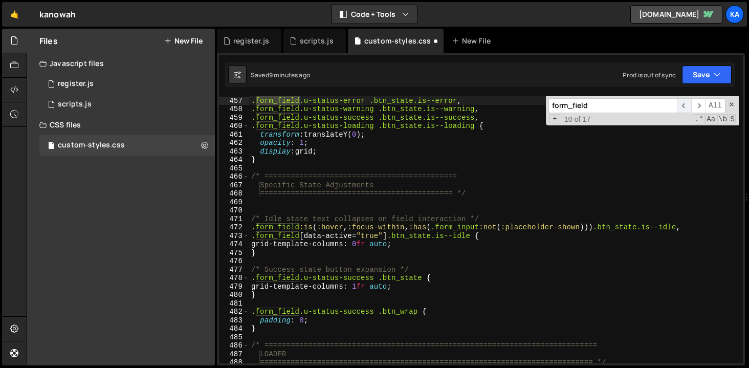
click at [686, 107] on span "​" at bounding box center [684, 105] width 14 height 15
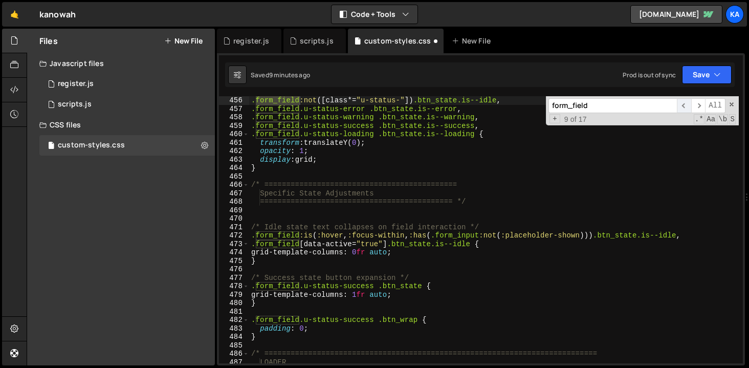
click at [686, 107] on span "​" at bounding box center [684, 105] width 14 height 15
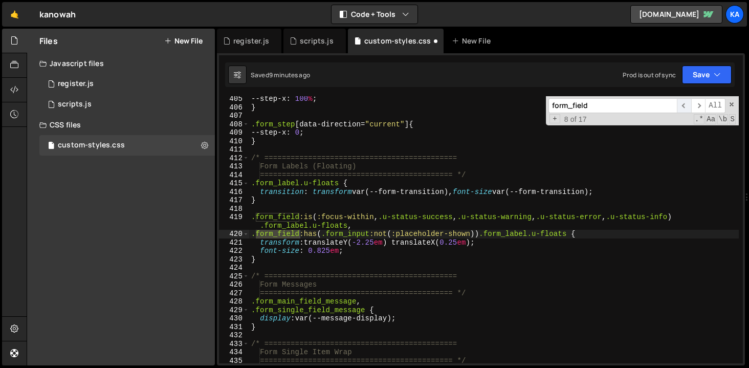
click at [686, 107] on span "​" at bounding box center [684, 105] width 14 height 15
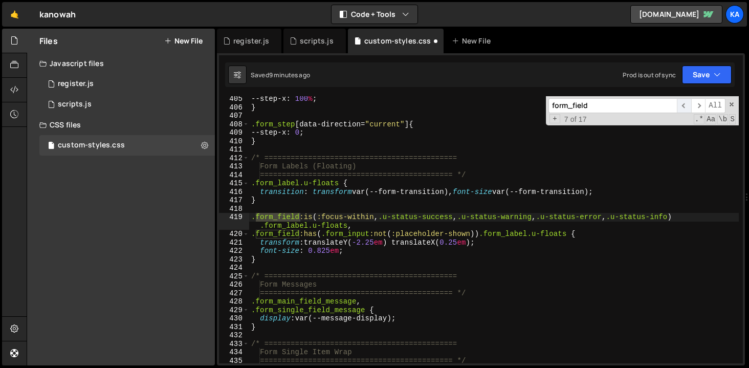
click at [686, 107] on span "​" at bounding box center [684, 105] width 14 height 15
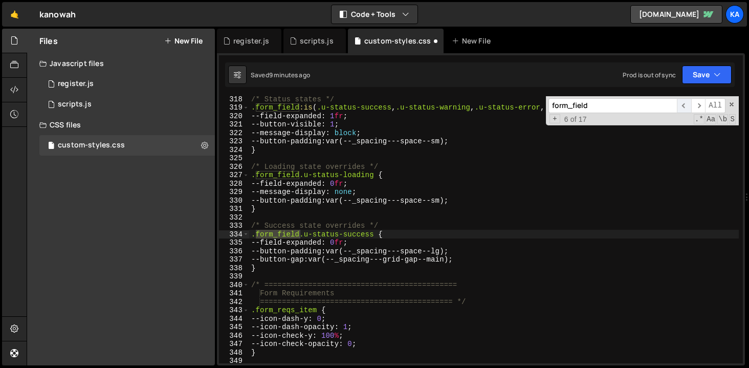
click at [686, 107] on span "​" at bounding box center [684, 105] width 14 height 15
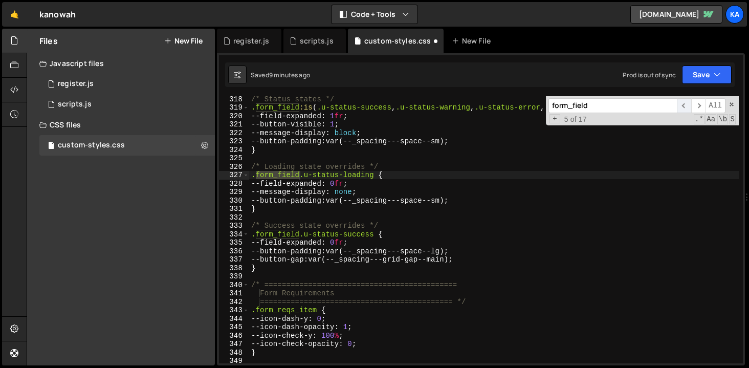
click at [686, 107] on span "​" at bounding box center [684, 105] width 14 height 15
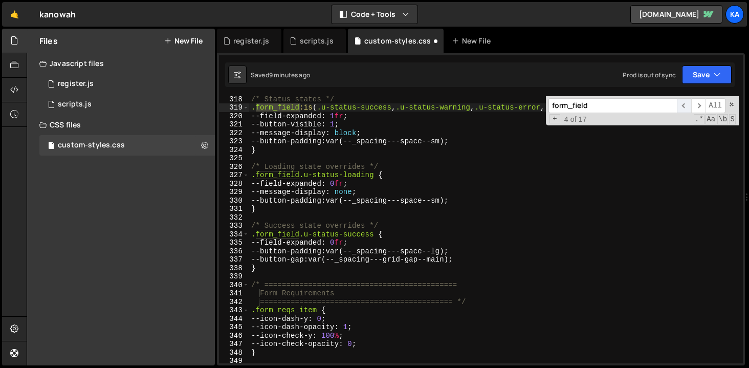
click at [686, 107] on span "​" at bounding box center [684, 105] width 14 height 15
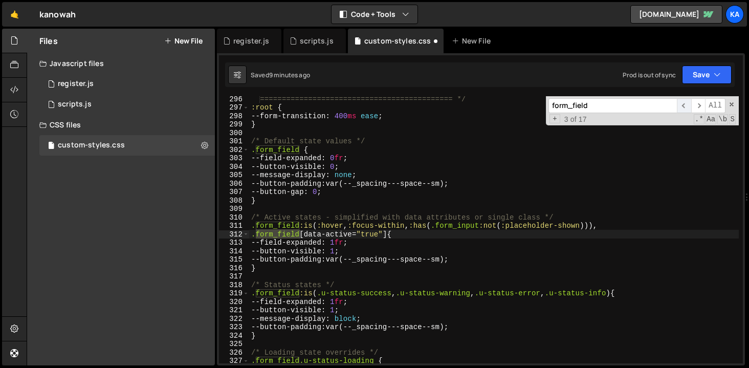
scroll to position [2509, 0]
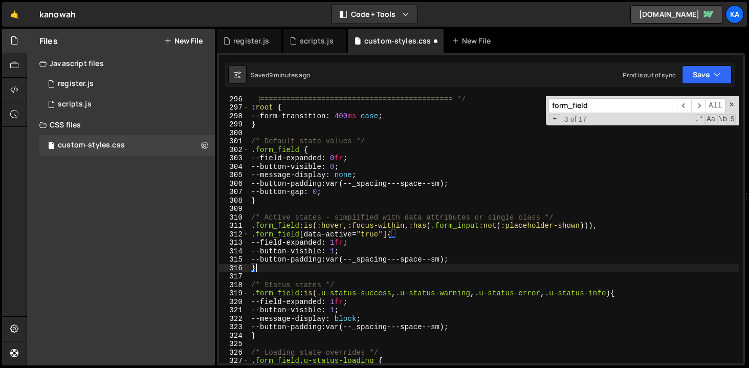
click at [259, 266] on div "============================================ */ :root { --form-transition : 400…" at bounding box center [494, 237] width 490 height 284
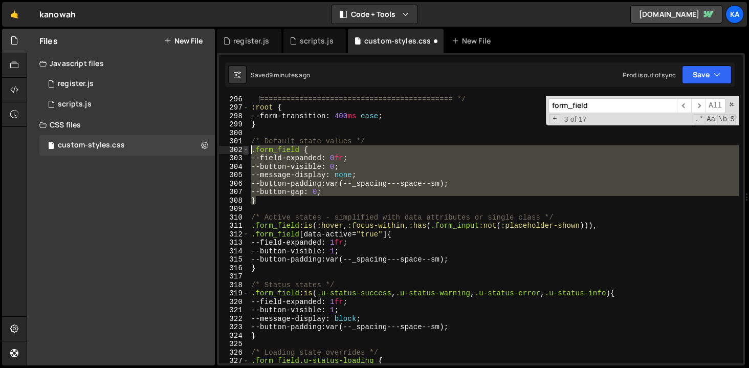
drag, startPoint x: 265, startPoint y: 200, endPoint x: 244, endPoint y: 145, distance: 58.6
click at [244, 145] on div "} 296 297 298 299 300 301 302 303 304 305 306 307 308 309 310 311 312 313 314 3…" at bounding box center [481, 229] width 524 height 267
type textarea ".form_field { --field-expanded: 0fr;"
paste textarea
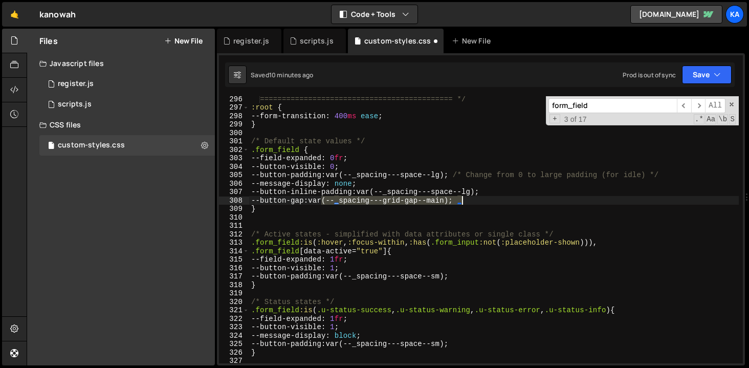
drag, startPoint x: 320, startPoint y: 200, endPoint x: 462, endPoint y: 199, distance: 141.2
click at [463, 199] on div "============================================ */ :root { --form-transition : 400…" at bounding box center [494, 237] width 490 height 284
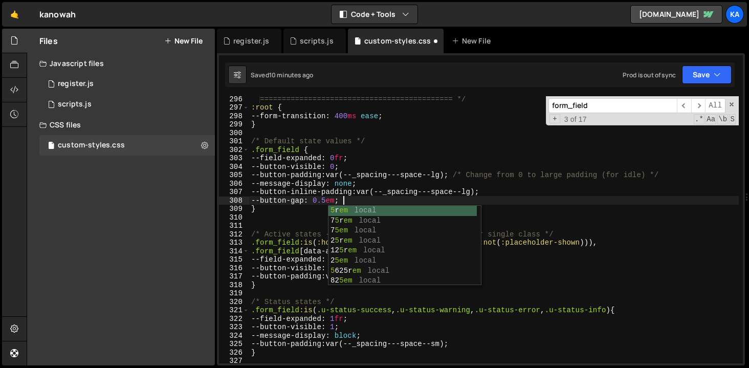
scroll to position [0, 6]
click at [445, 187] on div "============================================ */ :root { --form-transition : 400…" at bounding box center [494, 237] width 490 height 284
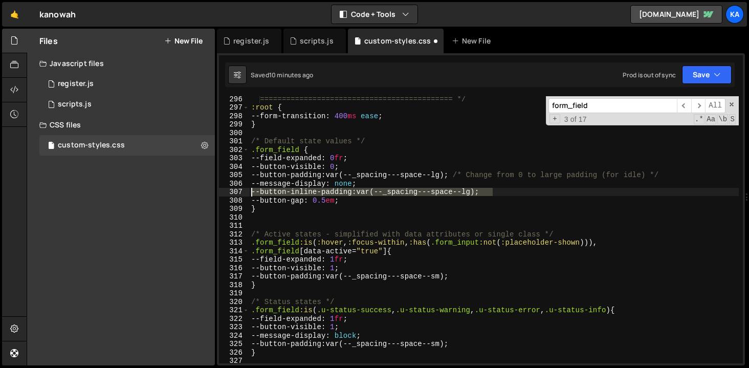
drag, startPoint x: 501, startPoint y: 192, endPoint x: 233, endPoint y: 194, distance: 267.6
click at [233, 194] on div "--message-display: none; 296 297 298 299 300 301 302 303 304 305 306 307 308 30…" at bounding box center [481, 229] width 524 height 267
type textarea "--button-inline-padding: var(--_spacing---space--lg);"
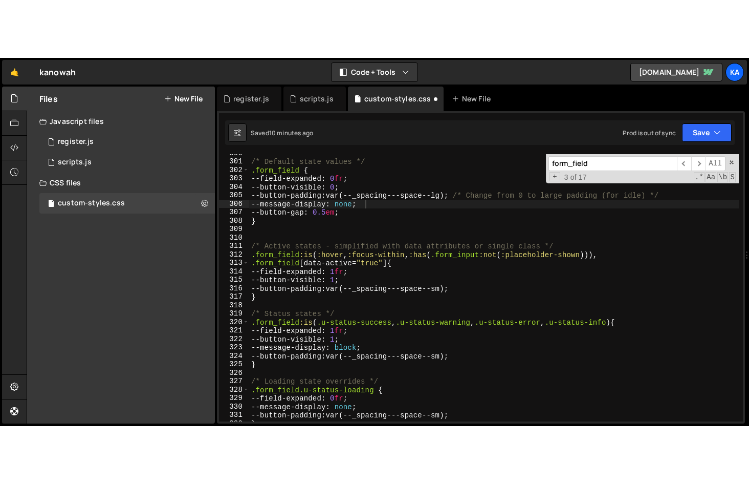
scroll to position [2535, 0]
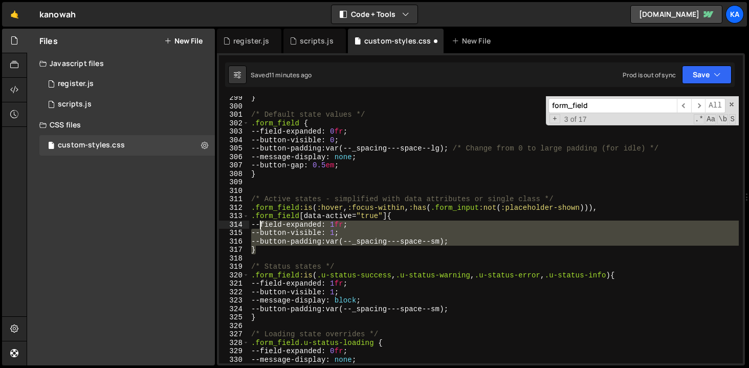
drag, startPoint x: 265, startPoint y: 252, endPoint x: 262, endPoint y: 224, distance: 27.7
click at [262, 224] on div "} /* Default state values */ .form_field { --field-expanded : 0 fr ; --button-v…" at bounding box center [494, 236] width 490 height 284
paste textarea "}"
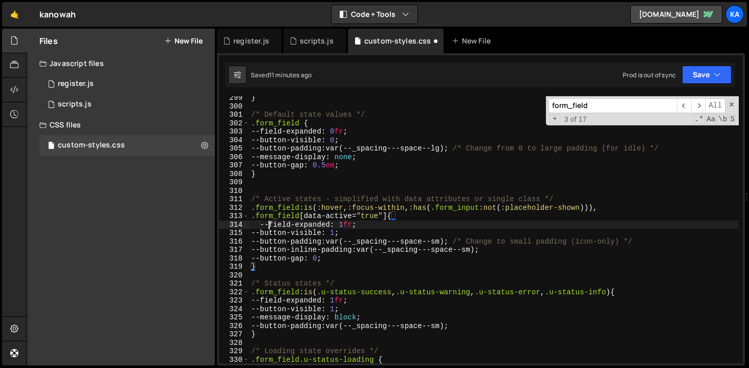
click at [268, 225] on div "} /* Default state values */ .form_field { --field-expanded : 0 fr ; --button-v…" at bounding box center [494, 236] width 490 height 284
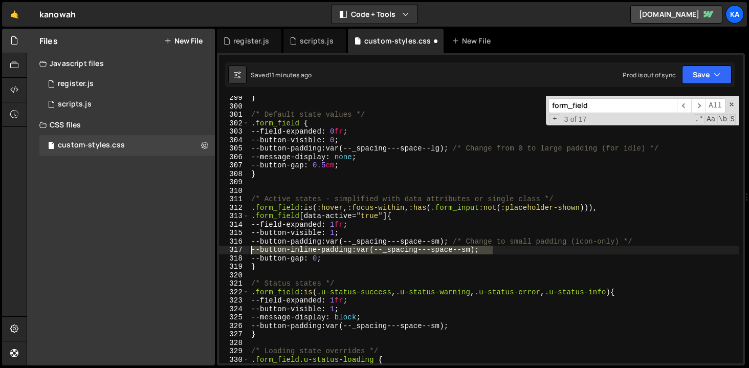
drag, startPoint x: 503, startPoint y: 250, endPoint x: 221, endPoint y: 249, distance: 281.9
click at [221, 249] on div "--field-expanded: 1fr; 299 300 301 302 303 304 305 306 307 308 309 310 311 312 …" at bounding box center [481, 229] width 524 height 267
type textarea "--button-inline-padding: var(--_spacing---space--sm);"
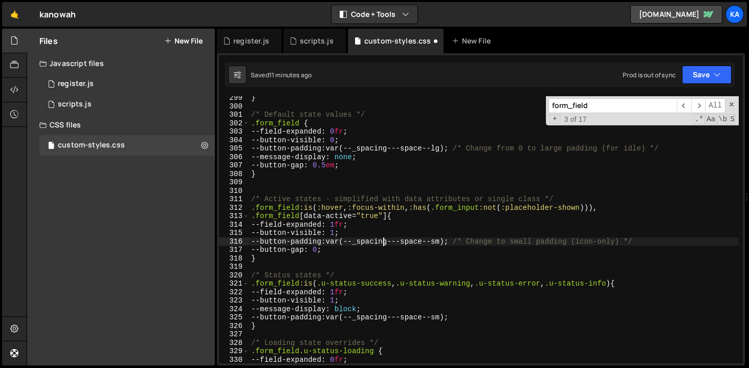
click at [383, 244] on div "} /* Default state values */ .form_field { --field-expanded : 0 fr ; --button-v…" at bounding box center [494, 236] width 490 height 284
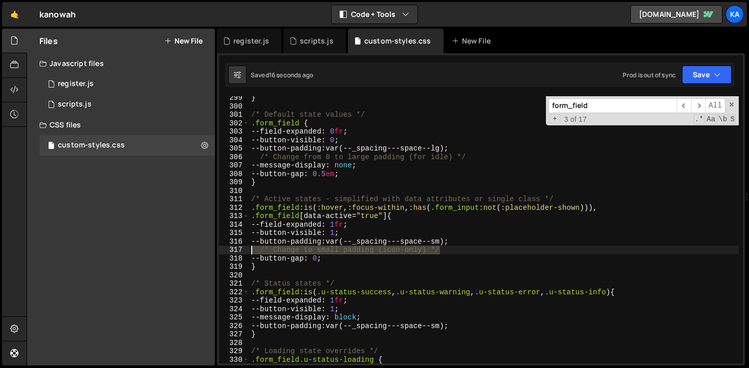
drag, startPoint x: 454, startPoint y: 250, endPoint x: 218, endPoint y: 251, distance: 235.4
click at [219, 251] on div "--button-padding: var(--_spacing---space--sm); 299 300 301 302 303 304 305 306 …" at bounding box center [481, 229] width 524 height 267
type textarea "/* Change to small padding (icon-only) */"
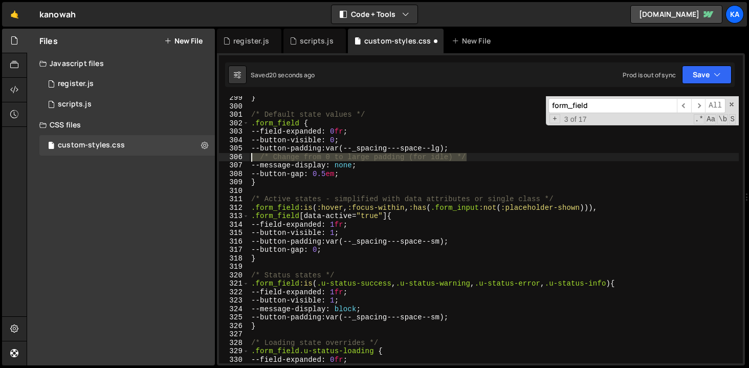
drag, startPoint x: 473, startPoint y: 158, endPoint x: 223, endPoint y: 154, distance: 250.2
click at [223, 154] on div "--button-padding: var(--_spacing---space--sm); 299 300 301 302 303 304 305 306 …" at bounding box center [481, 229] width 524 height 267
type textarea "/* Change from 0 to large padding (for idle) */"
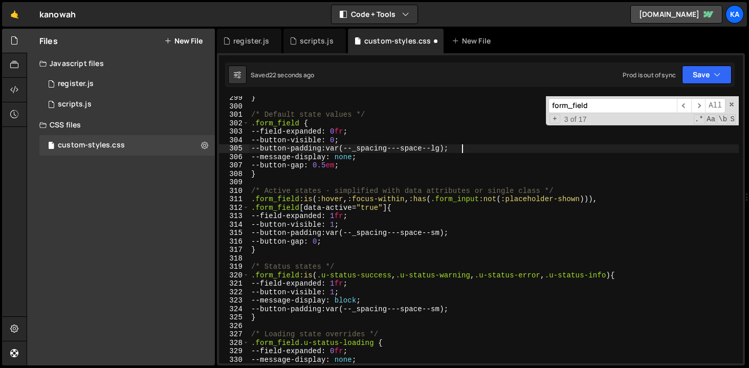
click at [382, 243] on div "} /* Default state values */ .form_field { --field-expanded : 0 fr ; --button-v…" at bounding box center [494, 236] width 490 height 284
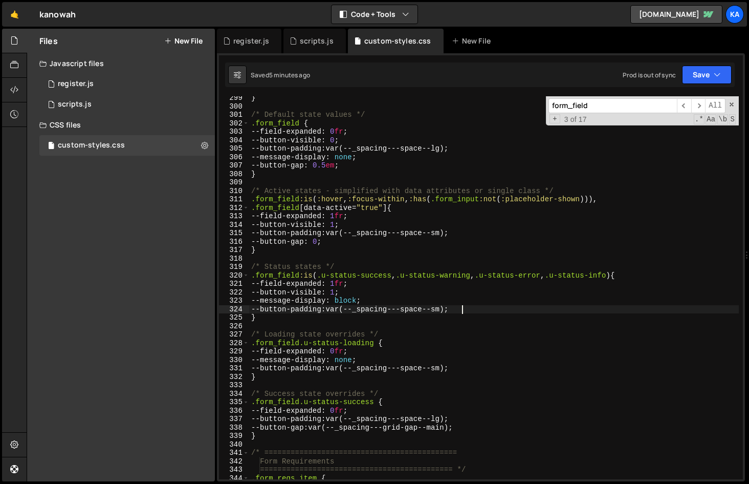
click at [515, 309] on div "} /* Default state values */ .form_field { --field-expanded : 0 fr ; --button-v…" at bounding box center [494, 294] width 490 height 400
type textarea "--button-padding: var(--_spacing---space--sm);"
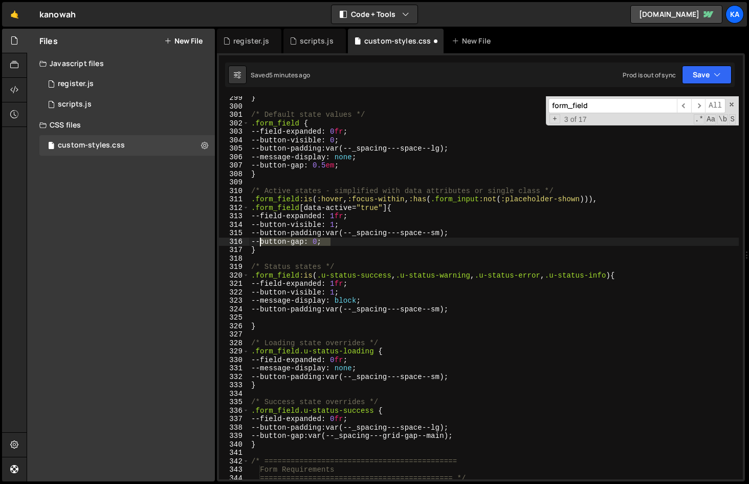
drag, startPoint x: 335, startPoint y: 240, endPoint x: 260, endPoint y: 240, distance: 75.2
click at [259, 240] on div "} /* Default state values */ .form_field { --field-expanded : 0 fr ; --button-v…" at bounding box center [494, 294] width 490 height 400
type textarea "--button-gap: 0;"
click at [409, 312] on div "} /* Default state values */ .form_field { --field-expanded : 0 fr ; --button-v…" at bounding box center [494, 294] width 490 height 400
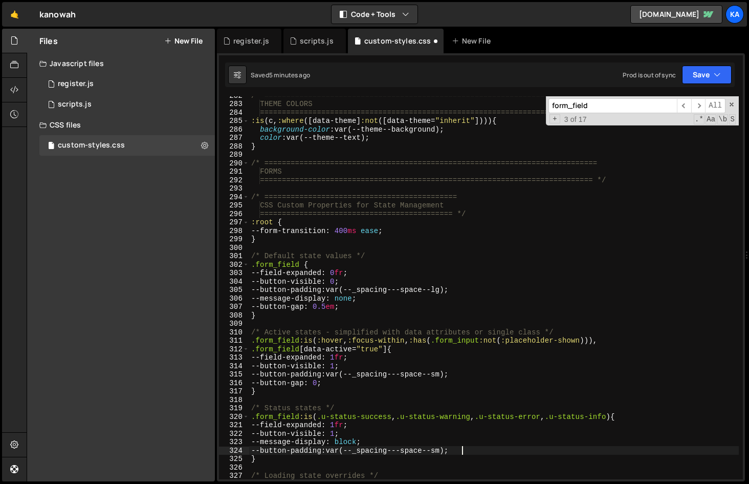
scroll to position [2392, 0]
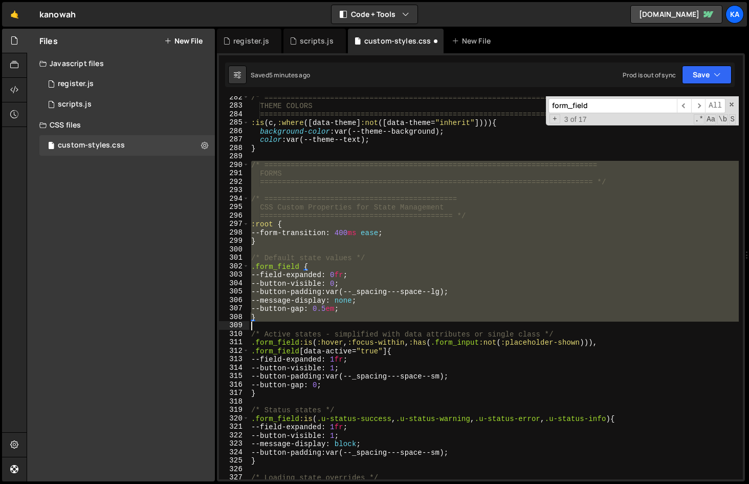
drag, startPoint x: 252, startPoint y: 165, endPoint x: 476, endPoint y: 449, distance: 361.4
click at [476, 312] on div "/* ============================================================================…" at bounding box center [494, 293] width 490 height 400
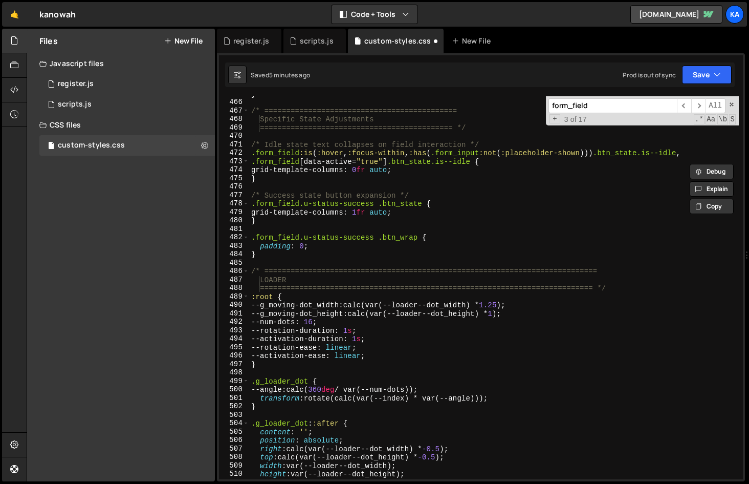
scroll to position [3949, 0]
click at [266, 253] on div "} /* ============================================ Specific State Adjustments ==…" at bounding box center [494, 290] width 490 height 400
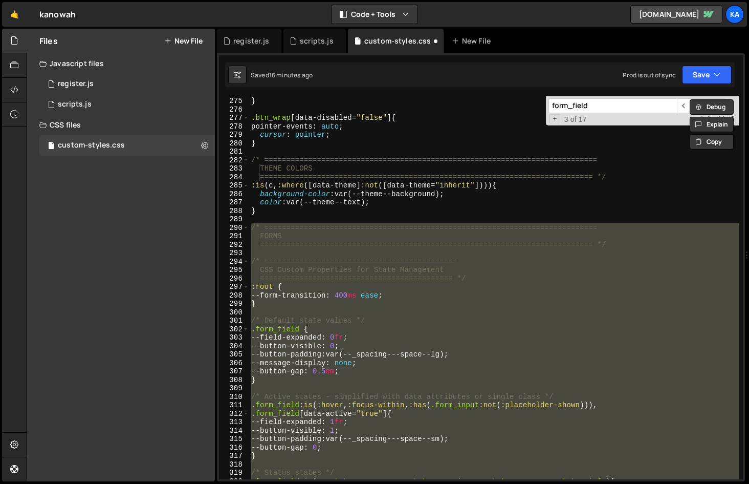
scroll to position [2437, 0]
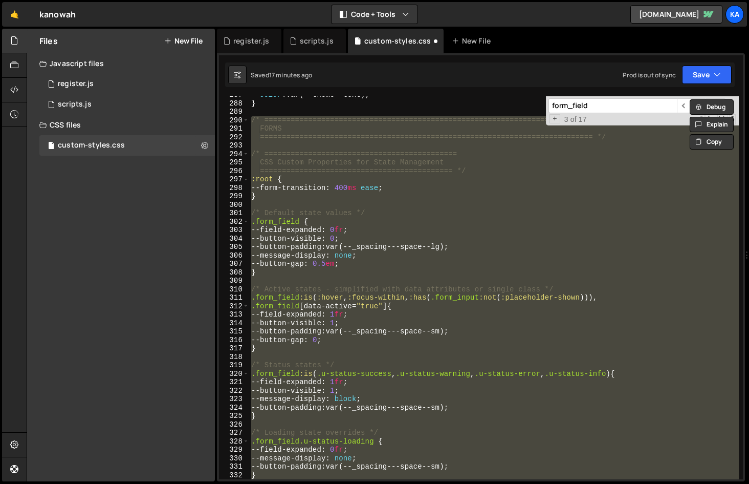
click at [481, 312] on div "color : var(--theme--text) ; } /* =============================================…" at bounding box center [494, 287] width 490 height 383
type textarea "--button-padding: var(--_spacing---space--sm);"
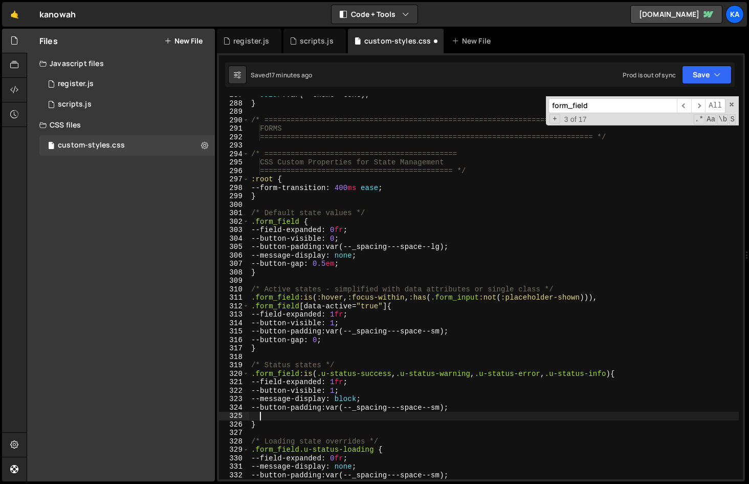
paste textarea "--button-gap: 0;"
click at [487, 312] on div "color : var(--theme--text) ; } /* =============================================…" at bounding box center [494, 291] width 490 height 400
type textarea "}"
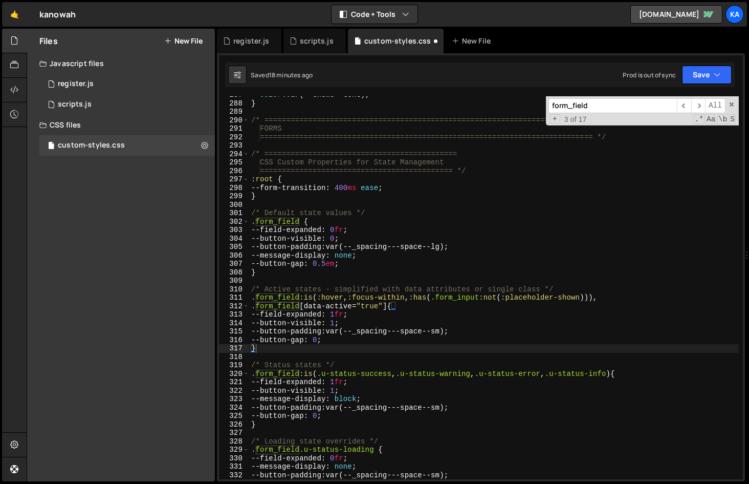
paste input ".u-status-success"
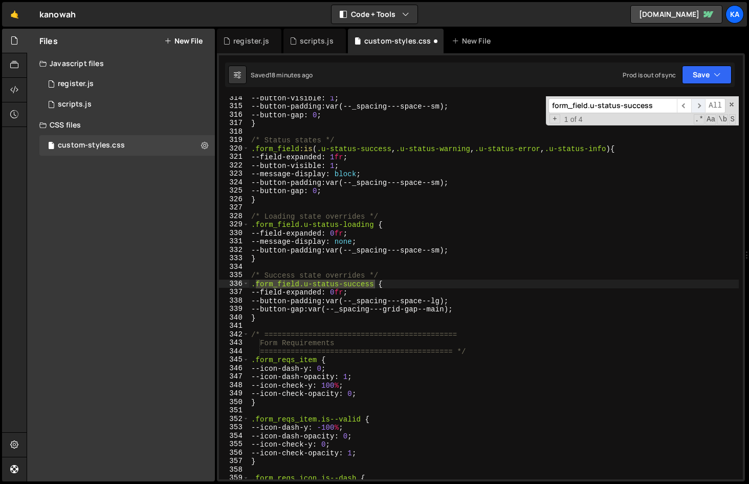
type input "form_field.u-status-success"
click at [700, 105] on span "​" at bounding box center [698, 105] width 14 height 15
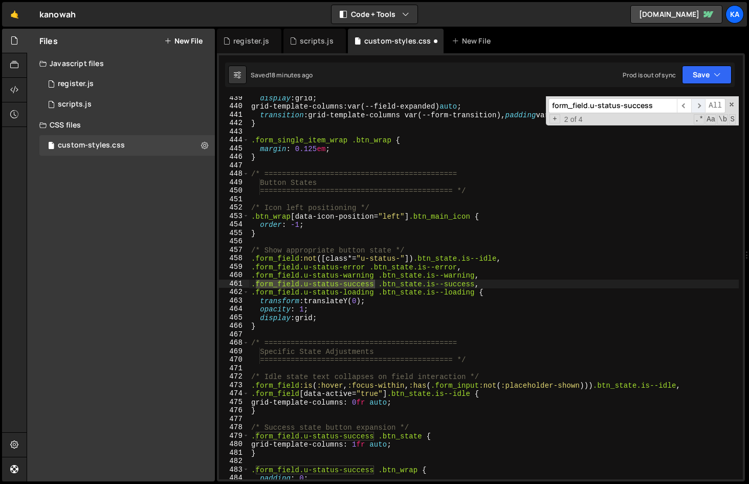
scroll to position [3726, 0]
click at [700, 105] on span "​" at bounding box center [698, 105] width 14 height 15
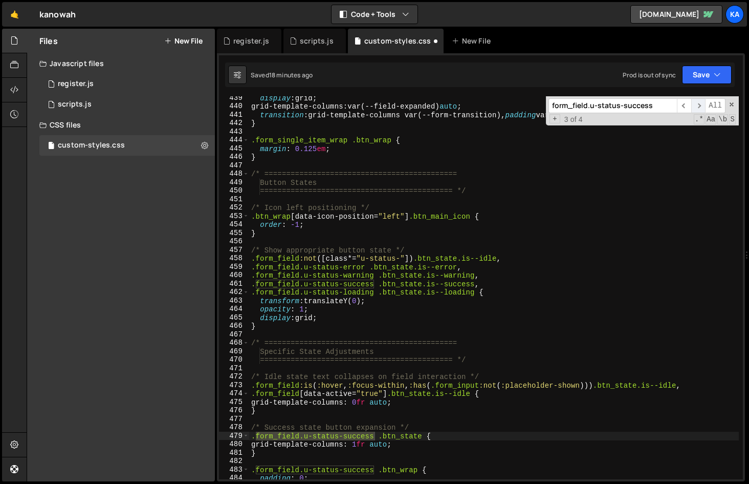
click at [700, 106] on span "​" at bounding box center [698, 105] width 14 height 15
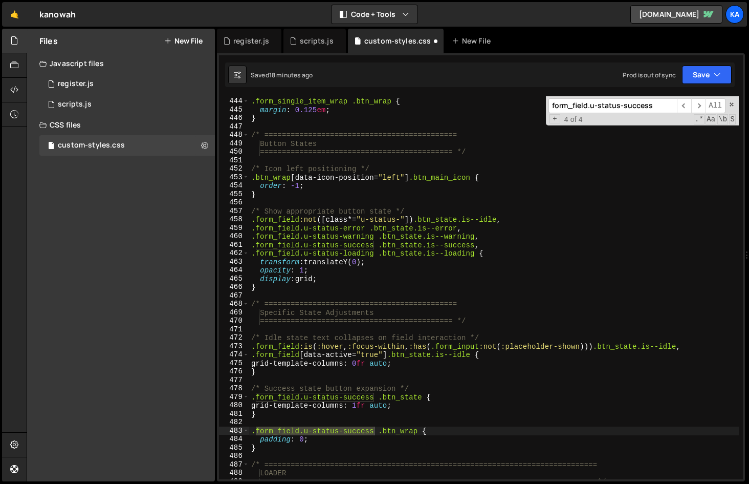
scroll to position [3774, 0]
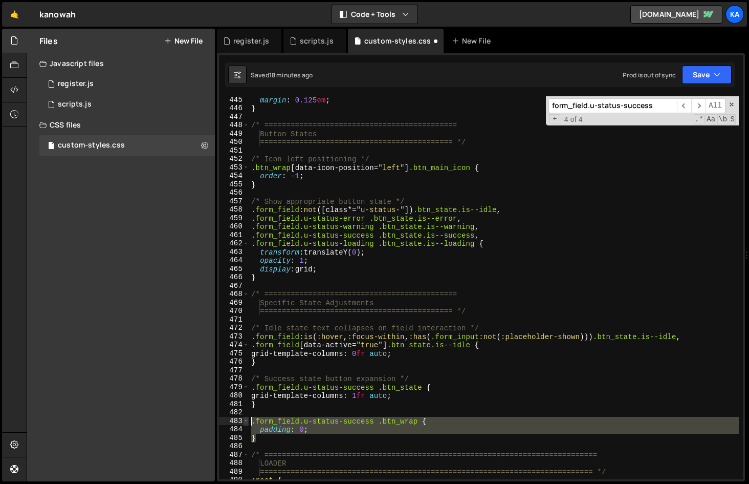
drag, startPoint x: 269, startPoint y: 440, endPoint x: 243, endPoint y: 419, distance: 33.6
click at [243, 312] on div "} 445 446 447 448 449 450 451 452 453 454 455 456 457 458 459 460 461 462 463 4…" at bounding box center [481, 287] width 524 height 383
type textarea ".form_field.u-status-success .btn_wrap { padding: 0;"
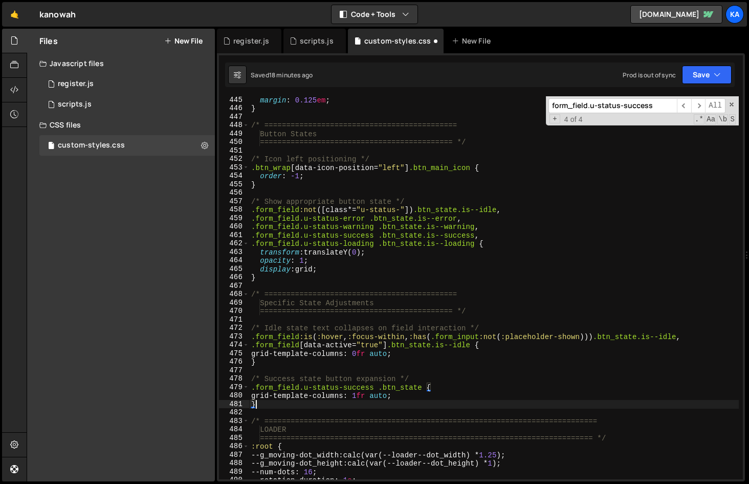
click at [362, 312] on div "margin : 0.125 em ; } /* ============================================ Button St…" at bounding box center [494, 296] width 490 height 400
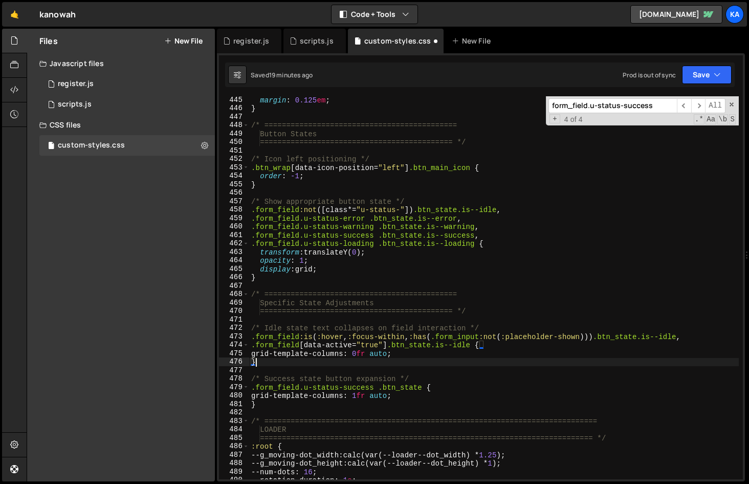
click at [503, 294] on div "margin : 0.125 em ; } /* ============================================ Button St…" at bounding box center [494, 296] width 490 height 400
type textarea "/* ============================================"
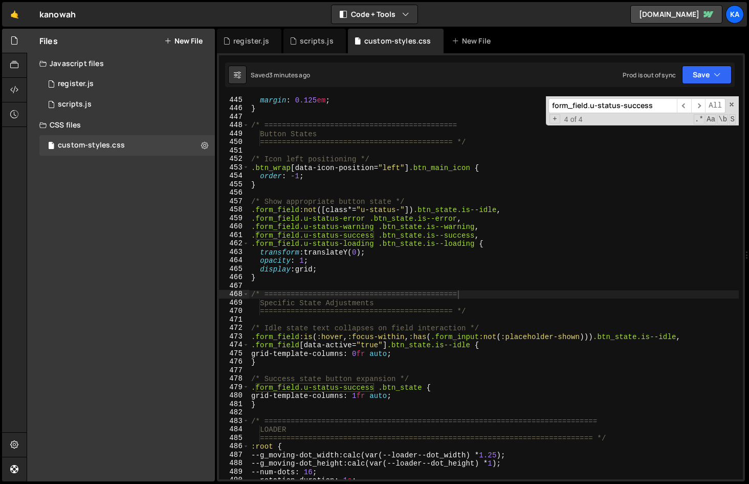
drag, startPoint x: 651, startPoint y: 107, endPoint x: 422, endPoint y: 107, distance: 228.7
click at [422, 107] on div "margin : 0.125 em ; } /* ============================================ Button St…" at bounding box center [494, 287] width 490 height 383
paste input "/* Success state overrides */"
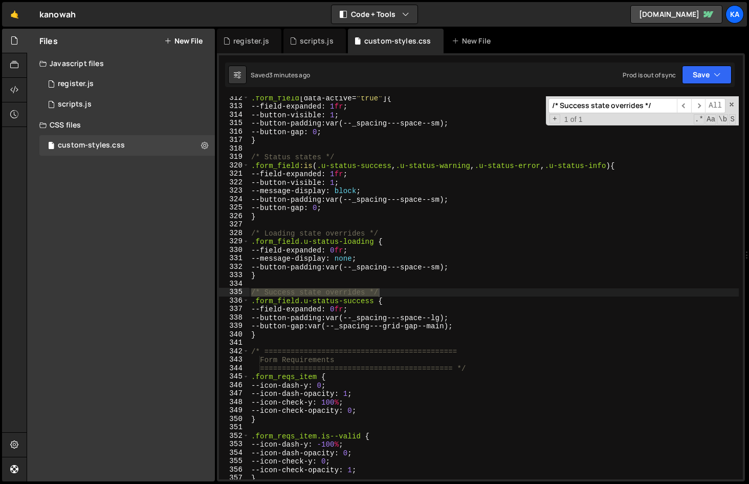
type input "/* Success state overrides */"
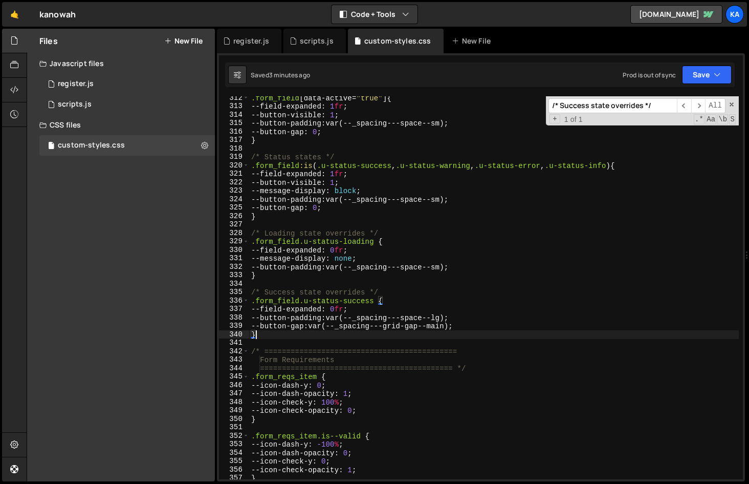
click at [372, 312] on div ".form_field [ data-active = " true " ] { --field-expanded : 1 fr ; --button-vis…" at bounding box center [494, 294] width 490 height 400
drag, startPoint x: 472, startPoint y: 326, endPoint x: 248, endPoint y: 323, distance: 224.1
click at [248, 312] on div "} 312 313 314 315 316 317 318 319 320 321 322 323 324 325 326 327 328 329 330 3…" at bounding box center [481, 287] width 524 height 383
click at [359, 312] on div ".form_field [ data-active = " true " ] { --field-expanded : 1 fr ; --button-vis…" at bounding box center [494, 294] width 490 height 400
click at [322, 312] on div ".form_field [ data-active = " true " ] { --field-expanded : 1 fr ; --button-vis…" at bounding box center [494, 294] width 490 height 400
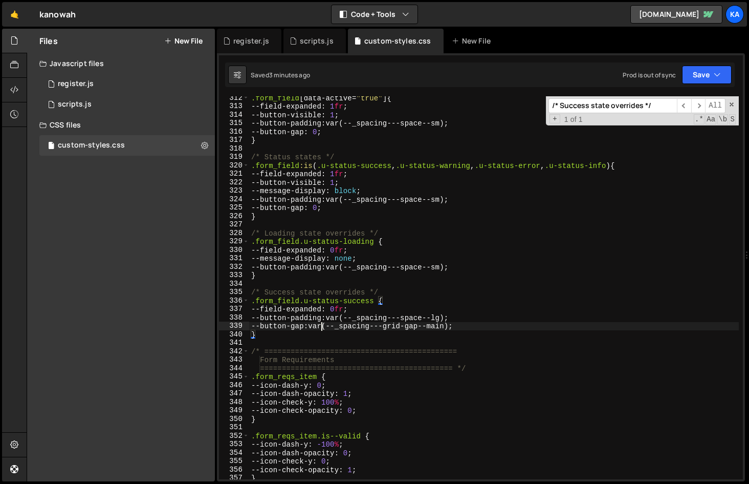
type textarea "--button-gap: var(--_spacing---grid-gap--main);"
drag, startPoint x: 321, startPoint y: 327, endPoint x: 467, endPoint y: 329, distance: 145.3
click at [467, 312] on div ".form_field [ data-active = " true " ] { --field-expanded : 1 fr ; --button-vis…" at bounding box center [494, 294] width 490 height 400
click at [485, 312] on div ".form_field [ data-active = " true " ] { --field-expanded : 1 fr ; --button-vis…" at bounding box center [494, 287] width 490 height 383
drag, startPoint x: 485, startPoint y: 327, endPoint x: 243, endPoint y: 327, distance: 242.0
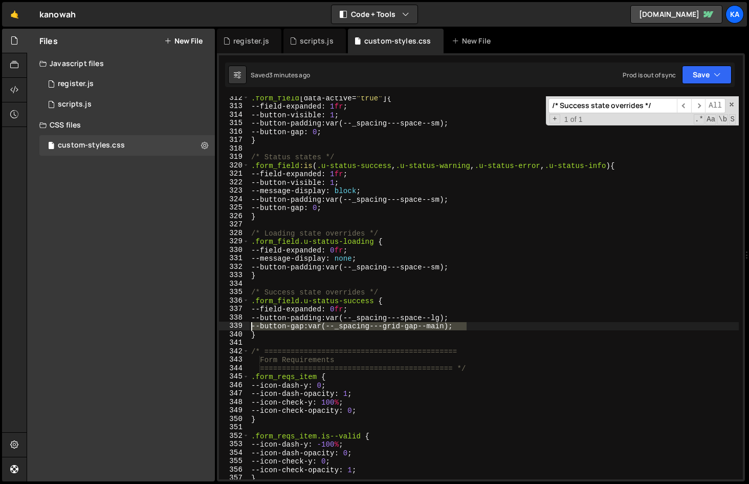
click at [243, 312] on div "--button-gap: var(--_spacing---grid-gap--main); 312 313 314 315 316 317 318 319…" at bounding box center [481, 287] width 524 height 383
click at [342, 312] on div ".form_field [ data-active = " true " ] { --field-expanded : 1 fr ; --button-vis…" at bounding box center [494, 294] width 490 height 400
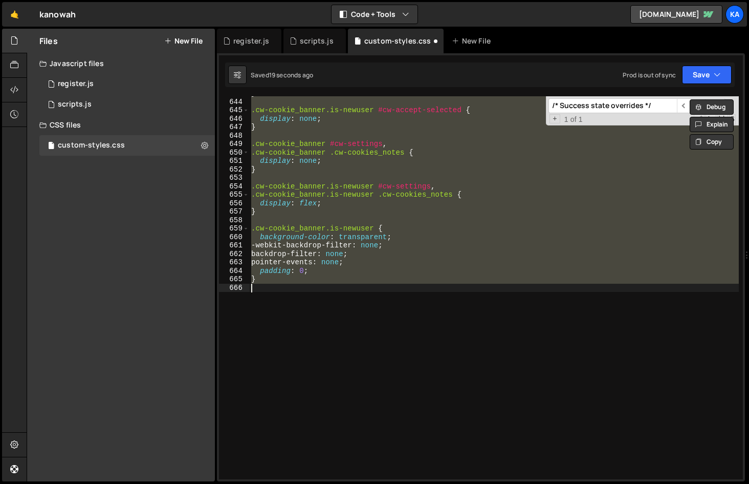
scroll to position [2679, 0]
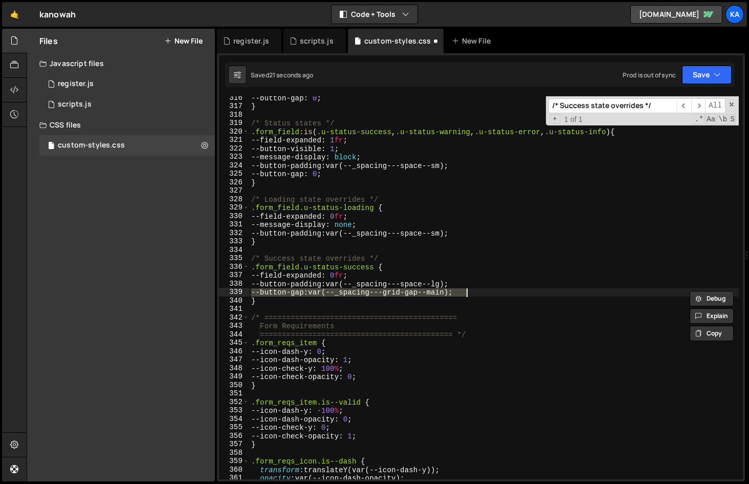
click at [329, 299] on div "--button-gap : 0 ; } /* Status states */ .form_field :is ( .u-status-success , …" at bounding box center [494, 294] width 490 height 400
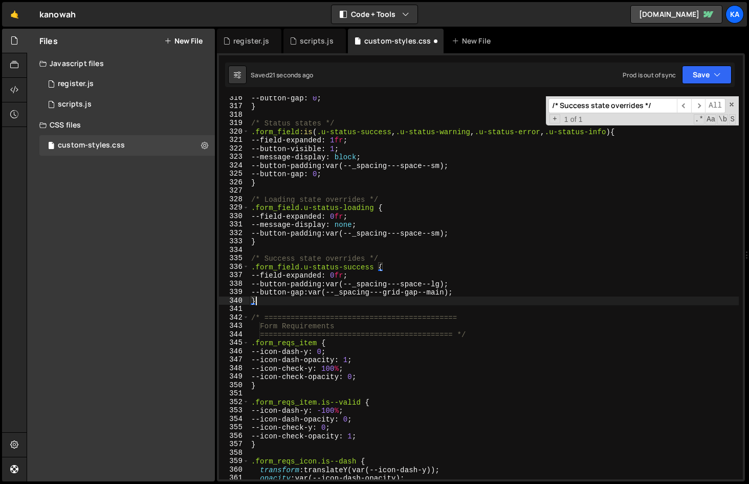
click at [327, 294] on div "--button-gap : 0 ; } /* Status states */ .form_field :is ( .u-status-success , …" at bounding box center [494, 294] width 490 height 400
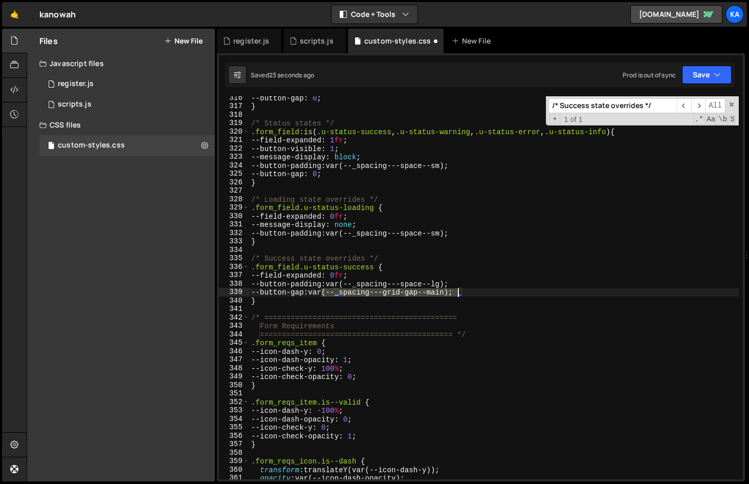
drag, startPoint x: 327, startPoint y: 294, endPoint x: 458, endPoint y: 292, distance: 130.5
click at [458, 292] on div "--button-gap : 0 ; } /* Status states */ .form_field :is ( .u-status-success , …" at bounding box center [494, 294] width 490 height 400
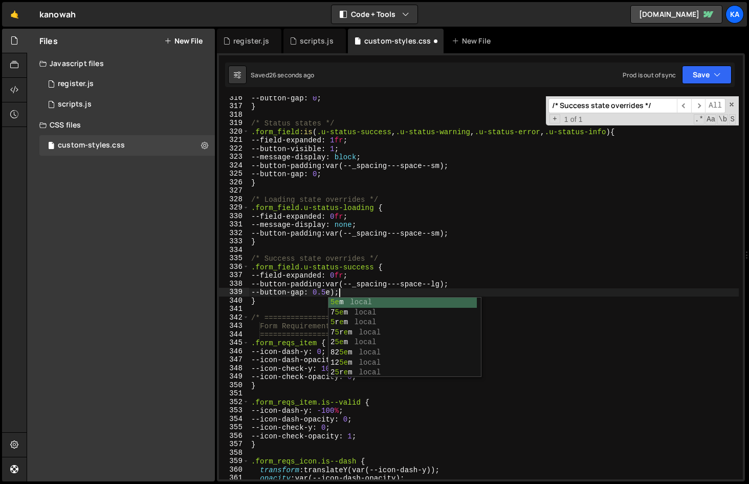
scroll to position [0, 6]
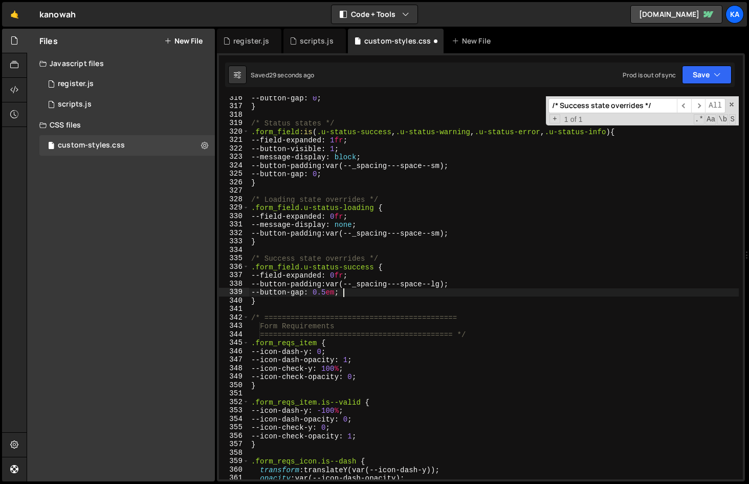
click at [332, 295] on div "--button-gap : 0 ; } /* Status states */ .form_field :is ( .u-status-success , …" at bounding box center [494, 294] width 490 height 400
click at [399, 256] on div "--button-gap : 0 ; } /* Status states */ .form_field :is ( .u-status-success , …" at bounding box center [494, 294] width 490 height 400
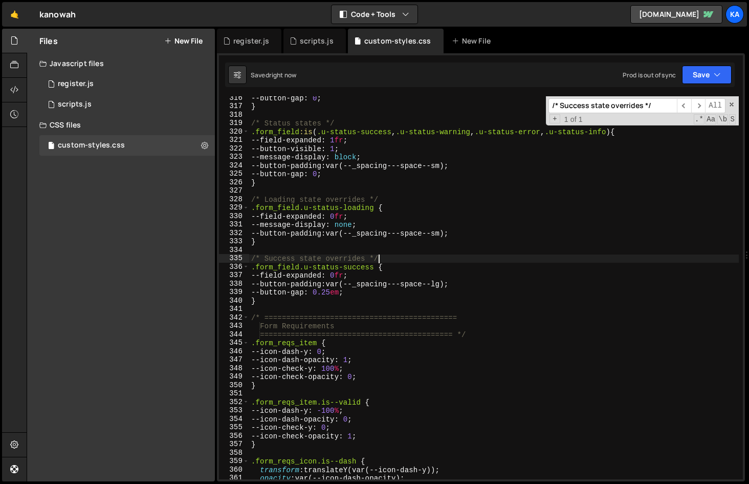
type textarea "/* Success state overrides */"
paste input "Active states"
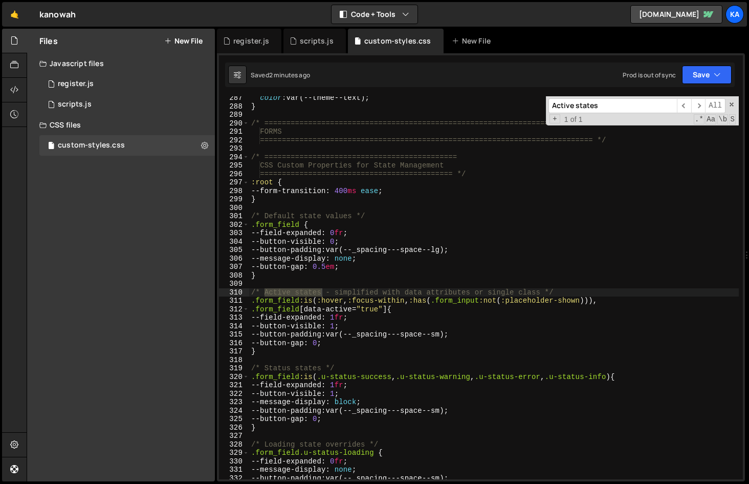
type input "Active states"
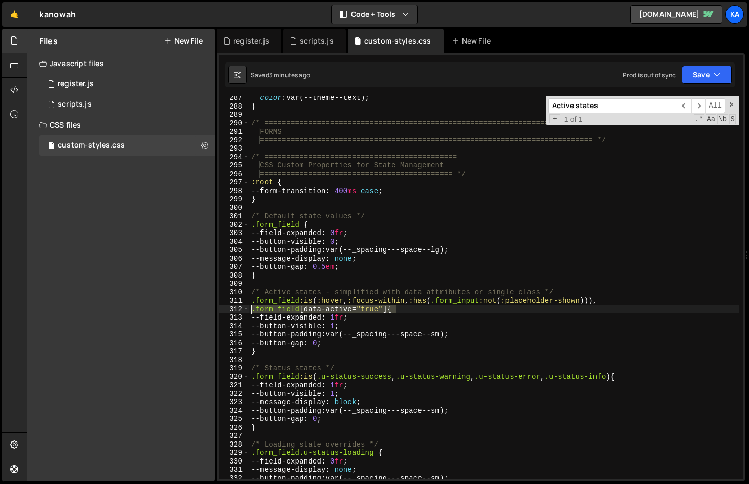
drag, startPoint x: 403, startPoint y: 307, endPoint x: 250, endPoint y: 308, distance: 153.0
click at [250, 308] on div "color : var(--theme--text) ; } /* =============================================…" at bounding box center [494, 294] width 490 height 400
paste textarea ":not(.u-status-success)"
type textarea ".form_field[data-active="true"]:not(.u-status-success) {"
drag, startPoint x: 621, startPoint y: 106, endPoint x: 481, endPoint y: 97, distance: 140.0
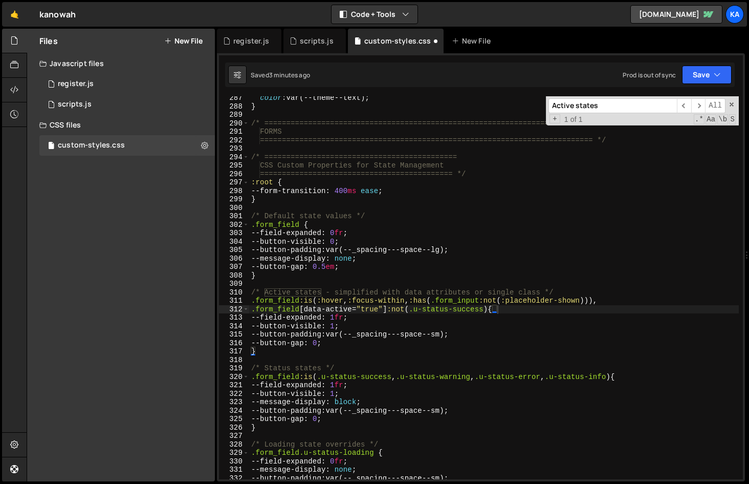
click at [481, 97] on div "color : var(--theme--text) ; } /* =============================================…" at bounding box center [494, 287] width 490 height 383
paste input "Idle state text collapses on field interaction"
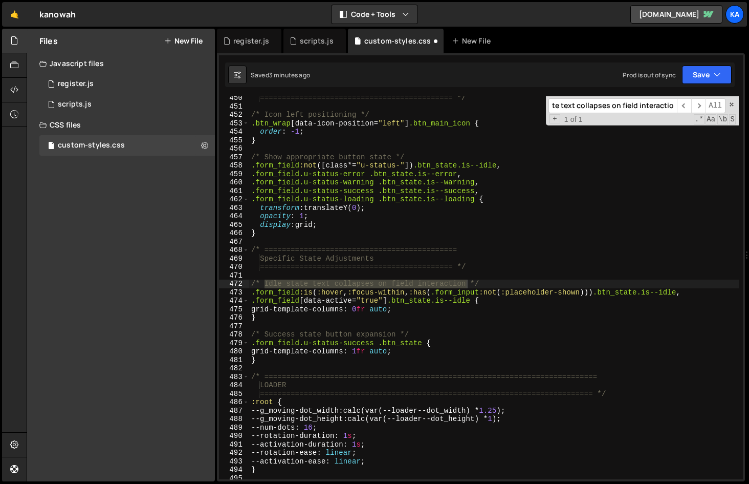
type input "Idle state text collapses on field interaction"
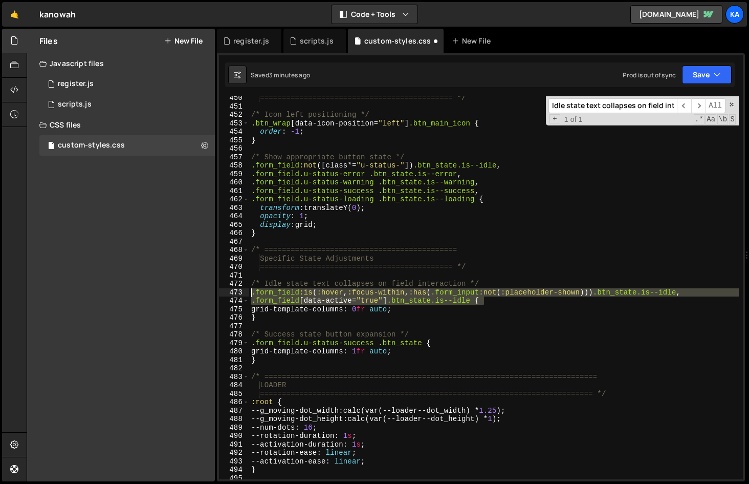
drag, startPoint x: 493, startPoint y: 303, endPoint x: 247, endPoint y: 295, distance: 246.2
click at [247, 295] on div ".form_field[data-active="true"] .btn_state.is--idle { 450 451 452 453 454 455 4…" at bounding box center [481, 287] width 524 height 383
paste textarea "[data-active="true"]:not(.u-status-success)"
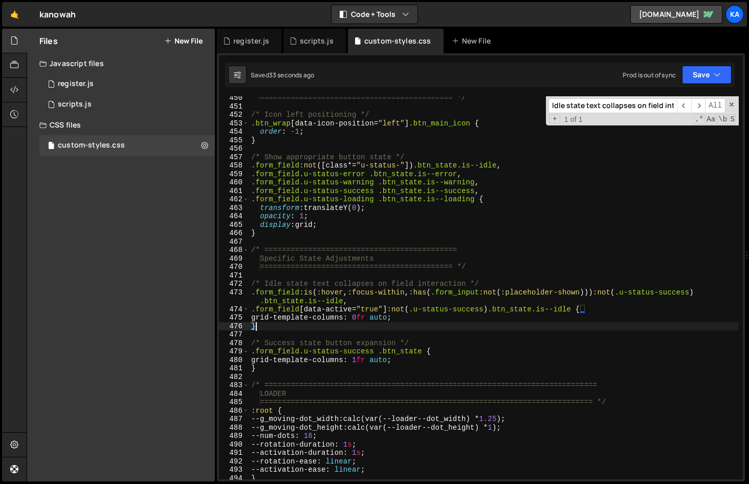
click at [486, 312] on div "============================================ */ /* Icon left positioning */ .bt…" at bounding box center [494, 294] width 490 height 400
type textarea "}"
click at [456, 312] on div "============================================ */ /* Icon left positioning */ .bt…" at bounding box center [494, 294] width 490 height 400
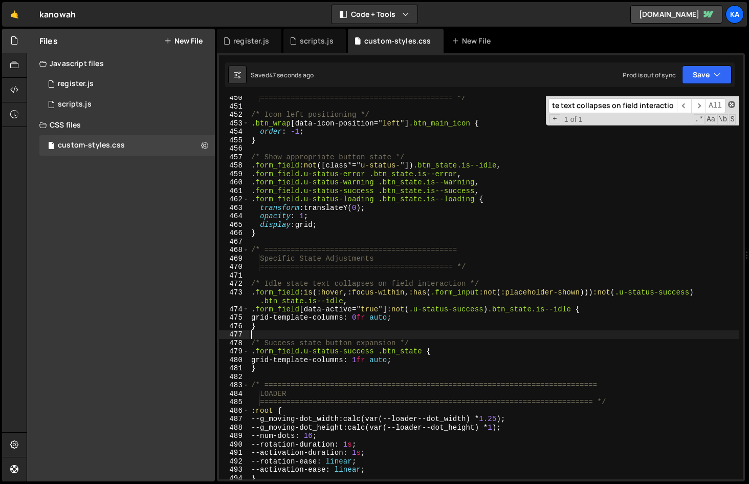
click at [732, 104] on span at bounding box center [731, 104] width 7 height 7
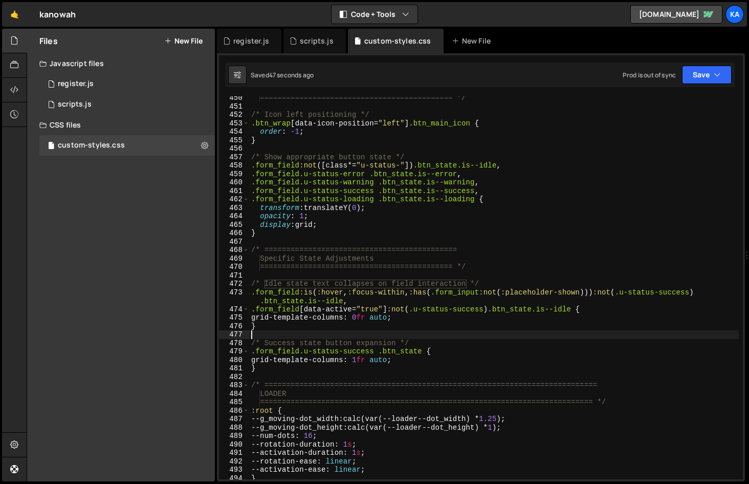
scroll to position [0, 0]
click at [507, 302] on div "============================================ */ /* Icon left positioning */ .bt…" at bounding box center [494, 294] width 490 height 400
click at [504, 312] on div "============================================ */ /* Icon left positioning */ .bt…" at bounding box center [494, 294] width 490 height 400
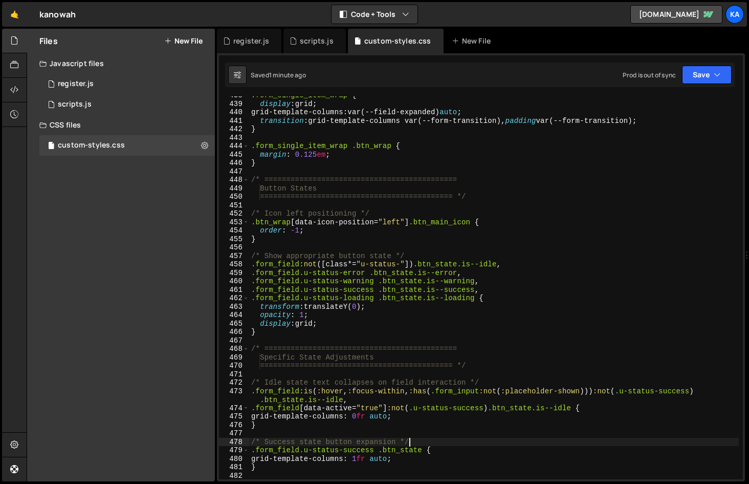
scroll to position [3837, 0]
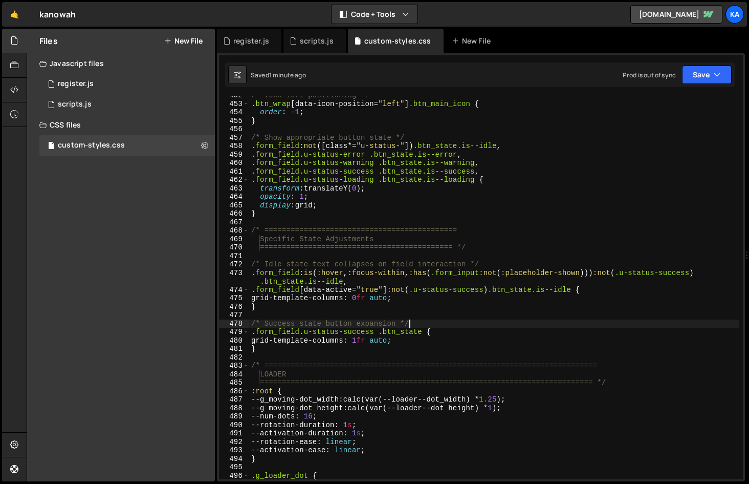
click at [556, 173] on div "/* Icon left positioning */ .btn_wrap [ data-icon-position = " left " ] .btn_ma…" at bounding box center [494, 291] width 490 height 400
type textarea ".form_field.u-status-success .btn_state.is--success,"
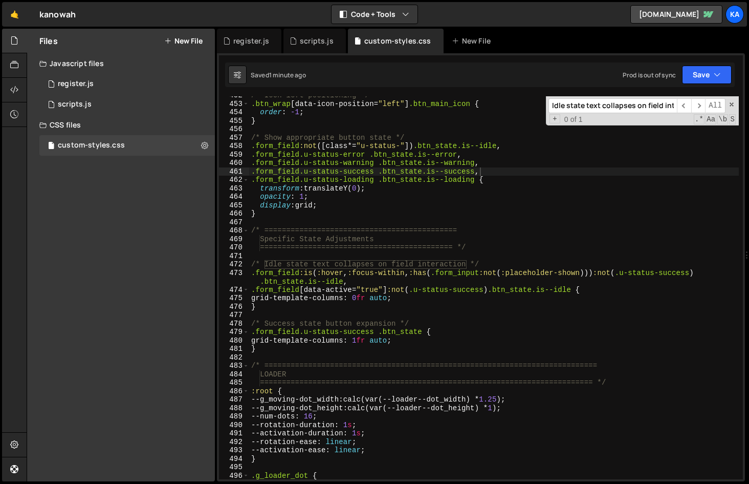
scroll to position [0, 26]
paste input "Active states - simplified"
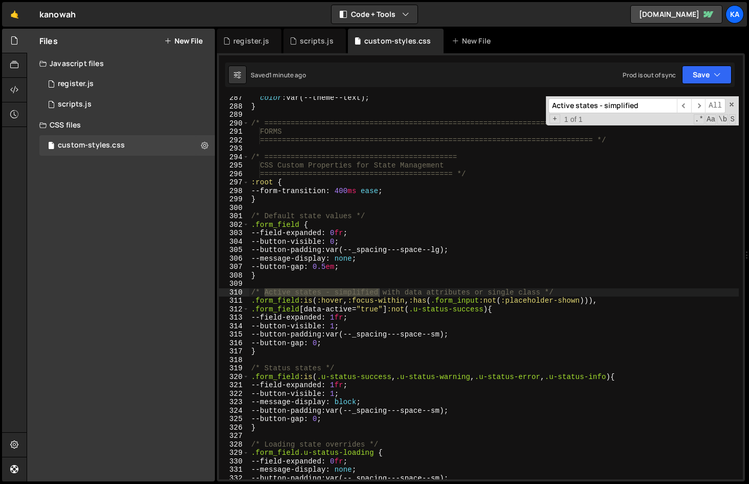
scroll to position [2434, 0]
type input "Active states - simplified"
click at [405, 288] on div "color : var(--theme--text) ; } /* =============================================…" at bounding box center [494, 294] width 490 height 400
click at [533, 292] on div "color : var(--theme--text) ; } /* =============================================…" at bounding box center [494, 294] width 490 height 400
drag, startPoint x: 533, startPoint y: 292, endPoint x: 328, endPoint y: 290, distance: 204.7
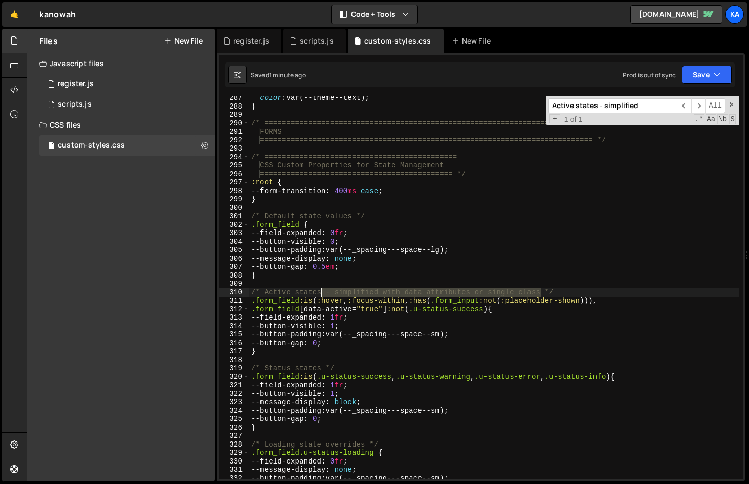
click at [328, 290] on div "color : var(--theme--text) ; } /* =============================================…" at bounding box center [494, 294] width 490 height 400
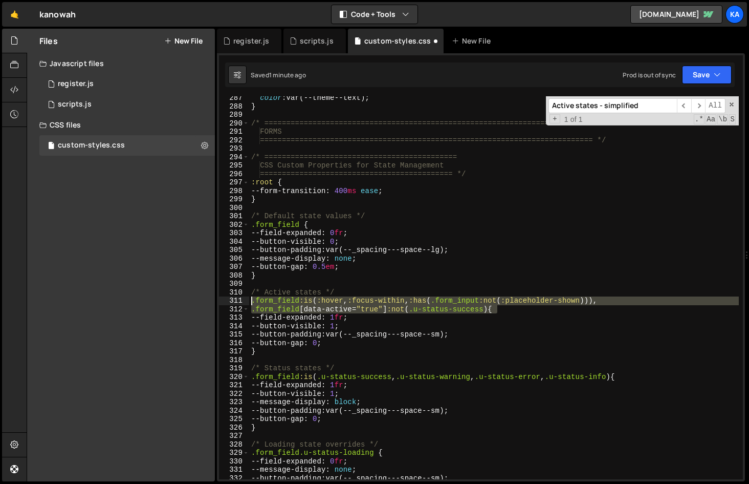
drag, startPoint x: 503, startPoint y: 307, endPoint x: 230, endPoint y: 299, distance: 272.8
click at [230, 299] on div "/* Active states */ 287 288 289 290 291 292 293 294 295 296 297 298 299 300 301…" at bounding box center [481, 287] width 524 height 383
paste textarea
type textarea ".form_field[data-active="true"]:not(.u-status-success) {"
